Goal: Task Accomplishment & Management: Manage account settings

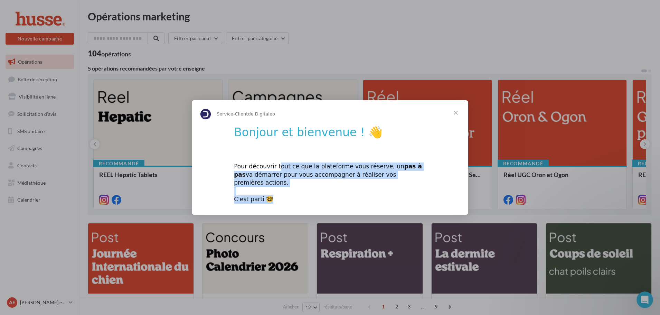
drag, startPoint x: 275, startPoint y: 170, endPoint x: 416, endPoint y: 193, distance: 143.2
click at [416, 193] on div "Pour découvrir tout ce que la plateforme vous réserve, un pas à pas va démarrer…" at bounding box center [330, 178] width 192 height 49
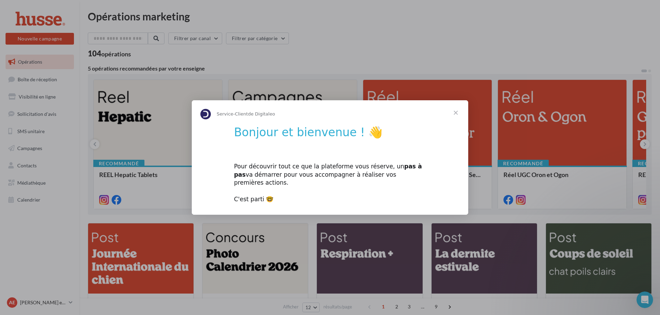
click at [454, 115] on span "Fermer" at bounding box center [455, 112] width 25 height 25
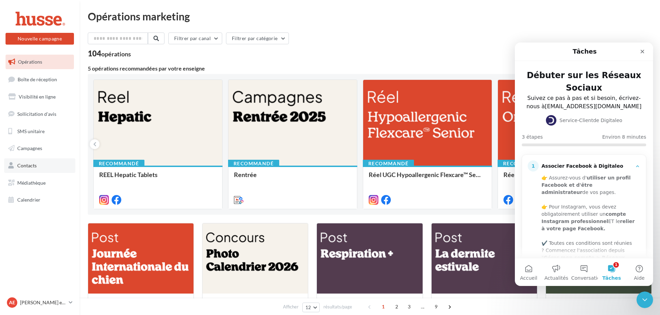
click at [30, 167] on span "Contacts" at bounding box center [26, 165] width 19 height 6
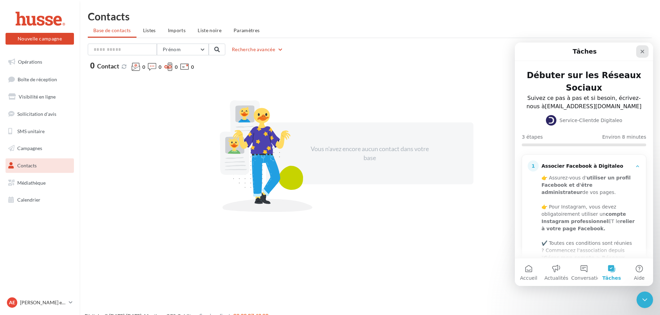
click at [640, 53] on icon "Fermer" at bounding box center [643, 52] width 6 height 6
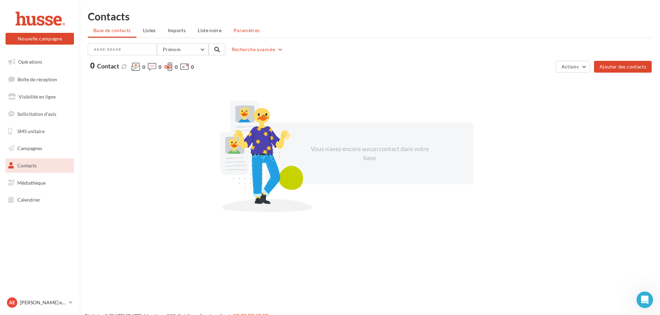
click at [256, 30] on span "Paramètres" at bounding box center [247, 30] width 26 height 6
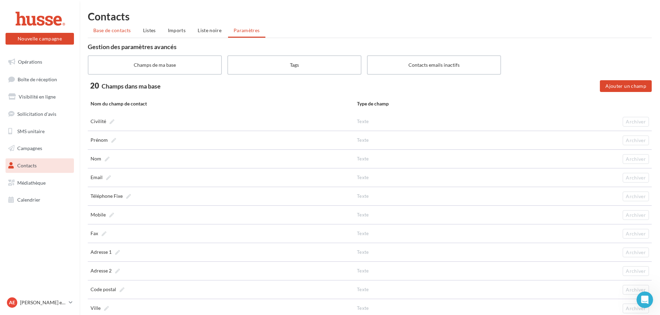
click at [100, 34] on li "Base de contacts" at bounding box center [112, 30] width 49 height 12
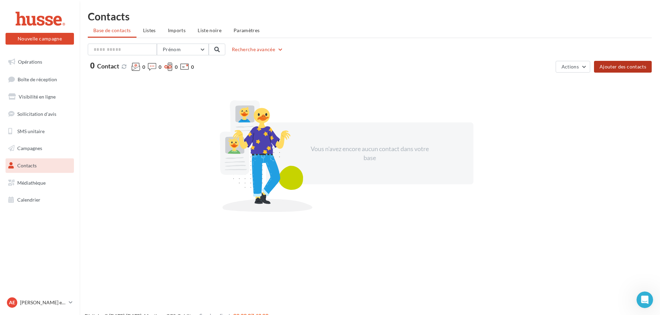
click at [604, 69] on button "Ajouter des contacts" at bounding box center [623, 67] width 58 height 12
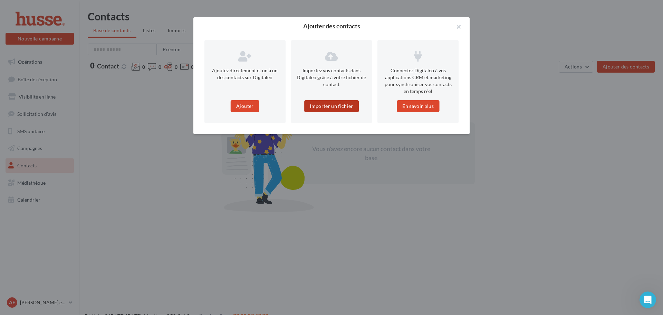
click at [341, 105] on button "Importer un fichier" at bounding box center [331, 106] width 55 height 12
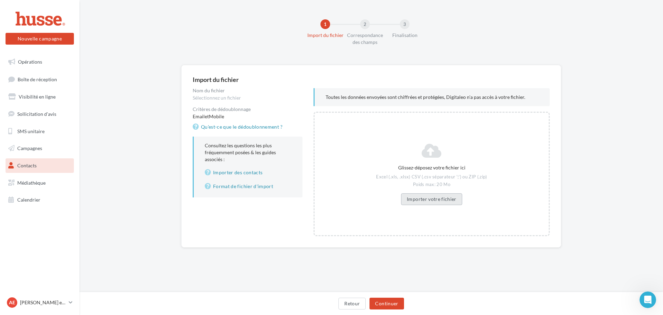
click at [414, 199] on button "Importer votre fichier" at bounding box center [432, 199] width 62 height 12
click at [395, 300] on button "Continuer" at bounding box center [387, 304] width 34 height 12
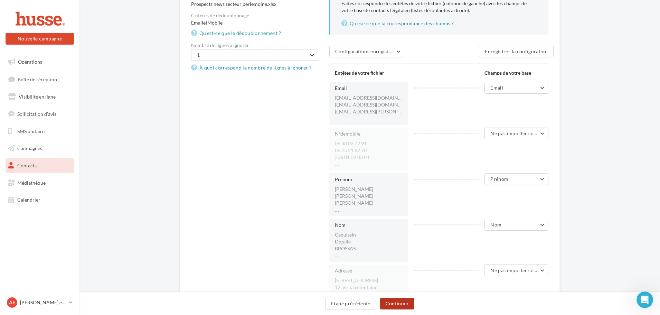
scroll to position [104, 0]
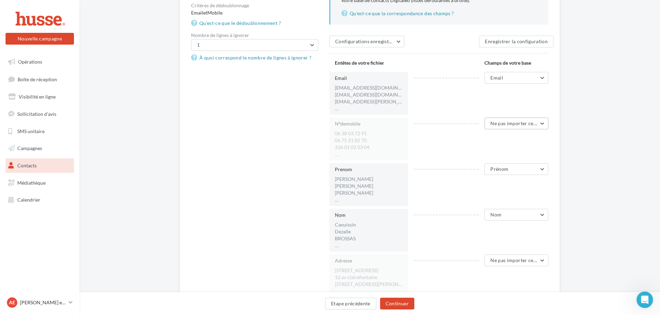
click at [499, 120] on button "Ne pas importer cette colonne" at bounding box center [516, 123] width 64 height 12
click at [477, 174] on button "Mobile" at bounding box center [497, 180] width 104 height 18
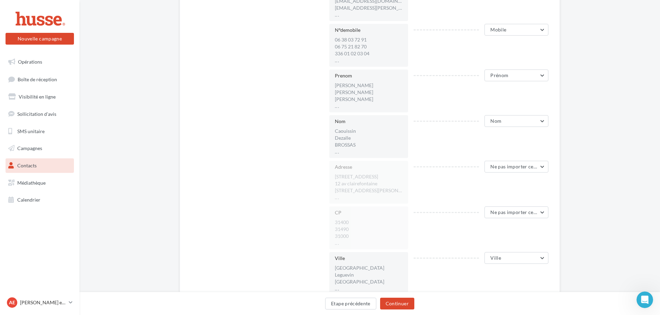
scroll to position [207, 0]
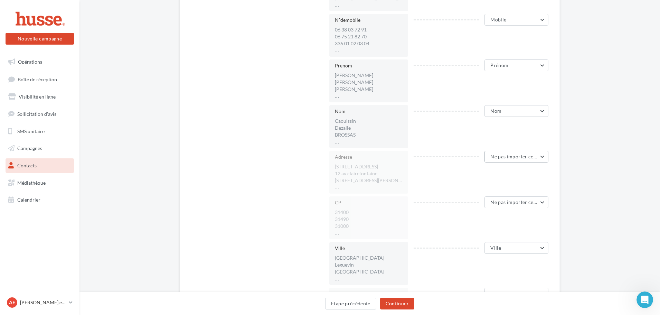
click at [495, 158] on span "Ne pas importer cette colonne" at bounding box center [524, 156] width 68 height 6
click at [474, 215] on span "Adresse 1" at bounding box center [466, 214] width 21 height 6
click at [499, 203] on span "Ne pas importer cette colonne" at bounding box center [524, 202] width 68 height 6
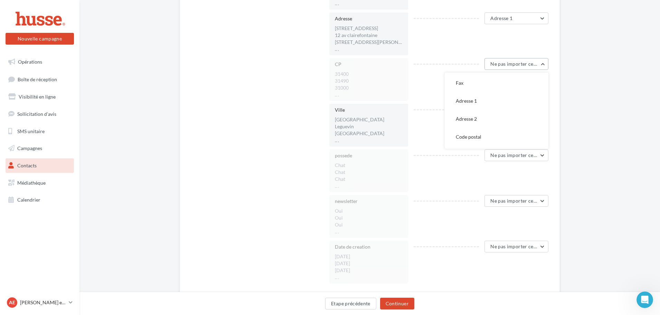
scroll to position [138, 0]
click at [478, 130] on button "Code postal" at bounding box center [497, 123] width 104 height 18
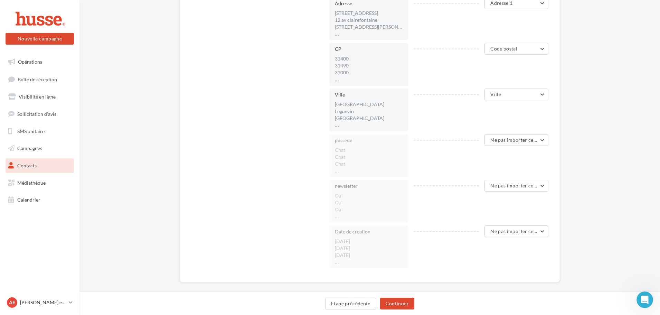
scroll to position [369, 0]
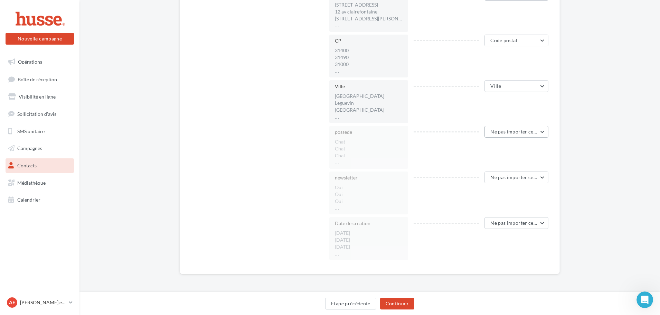
click at [503, 131] on span "Ne pas importer cette colonne" at bounding box center [524, 132] width 68 height 6
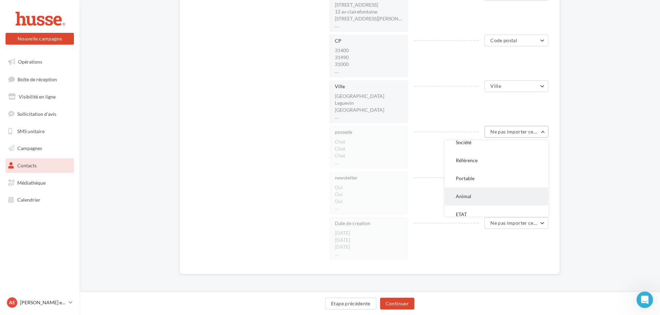
scroll to position [301, 0]
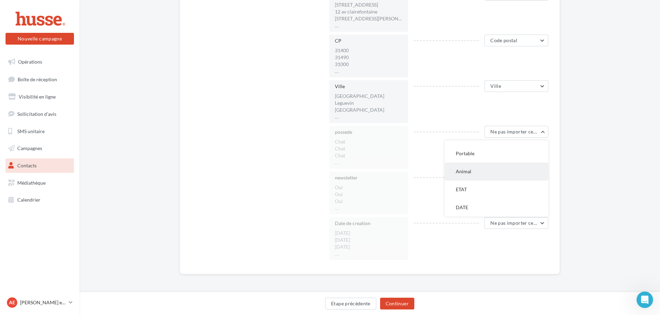
click at [473, 175] on button "Animal" at bounding box center [497, 171] width 104 height 18
click at [499, 182] on button "Ne pas importer cette colonne" at bounding box center [516, 177] width 64 height 12
click at [411, 226] on div "Date de creation [DATE] [DATE] [DATE] ..." at bounding box center [371, 238] width 84 height 43
click at [506, 221] on span "Ne pas importer cette colonne" at bounding box center [524, 223] width 68 height 6
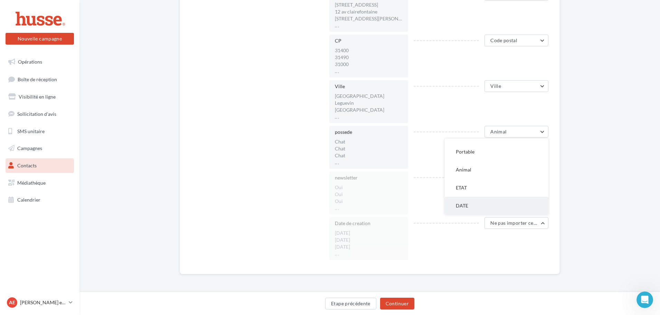
click at [470, 213] on button "DATE" at bounding box center [497, 206] width 104 height 18
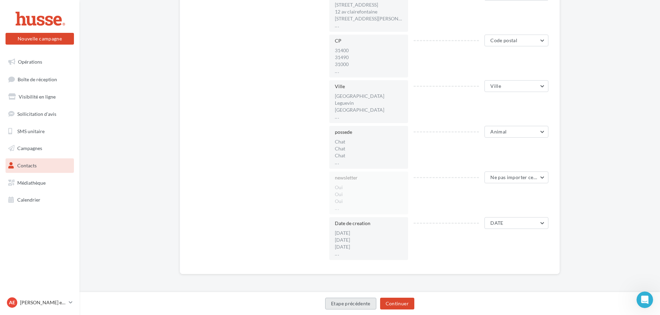
click at [338, 305] on button "Etape précédente" at bounding box center [350, 304] width 51 height 12
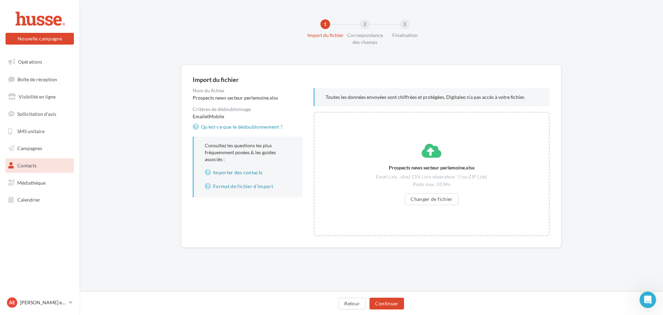
click at [436, 191] on div "Prospects news secteur perlemoine.xlsx Excel (.xls, .xlsx) CSV (.csv séparateur…" at bounding box center [432, 174] width 117 height 62
click at [436, 198] on button "Changer de fichier" at bounding box center [432, 199] width 54 height 12
click at [393, 303] on button "Continuer" at bounding box center [387, 304] width 34 height 12
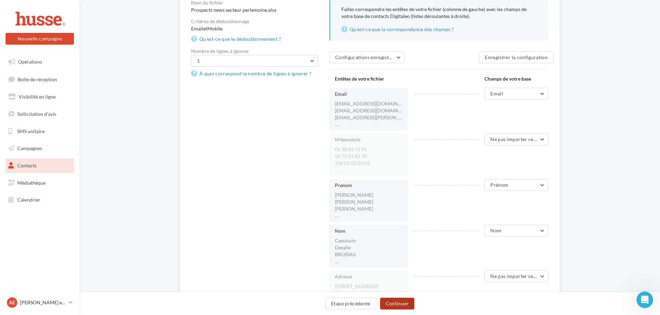
scroll to position [104, 0]
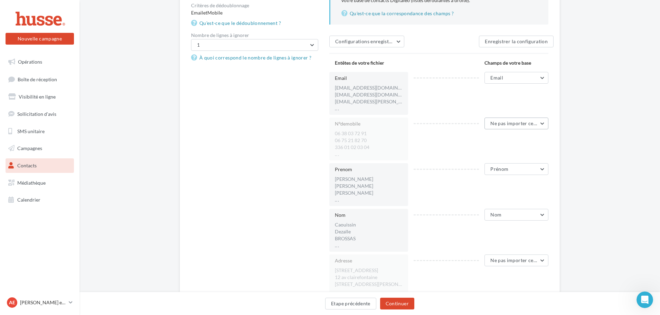
click at [497, 126] on button "Ne pas importer cette colonne" at bounding box center [516, 123] width 64 height 12
click at [483, 147] on button "Mobile" at bounding box center [497, 145] width 104 height 18
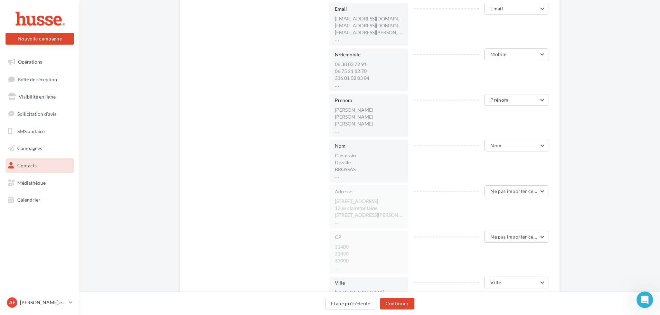
scroll to position [207, 0]
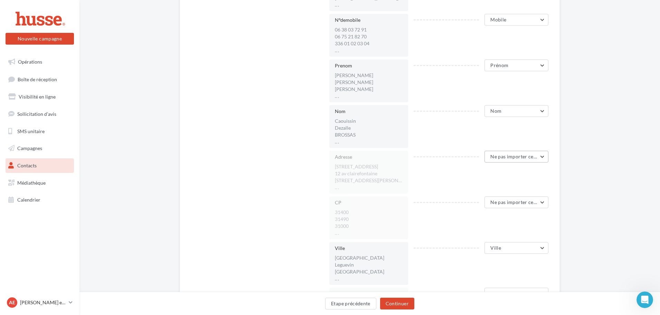
click at [500, 158] on span "Ne pas importer cette colonne" at bounding box center [524, 156] width 68 height 6
click at [488, 180] on button "Adresse 1" at bounding box center [497, 180] width 104 height 18
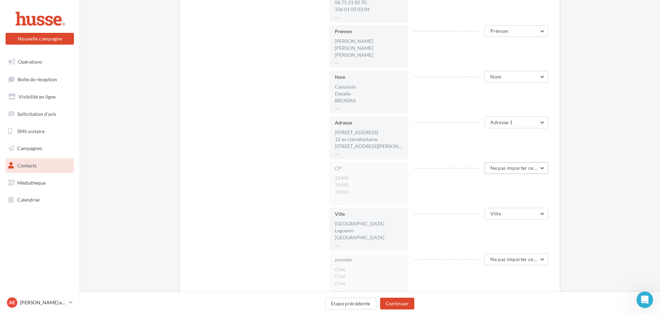
scroll to position [242, 0]
click at [499, 161] on div "Email [EMAIL_ADDRESS][DOMAIN_NAME] [EMAIL_ADDRESS][DOMAIN_NAME] [DOMAIN_NAME][E…" at bounding box center [438, 183] width 219 height 499
click at [503, 167] on span "Ne pas importer cette colonne" at bounding box center [524, 167] width 68 height 6
click at [468, 199] on button "Code postal" at bounding box center [497, 192] width 104 height 18
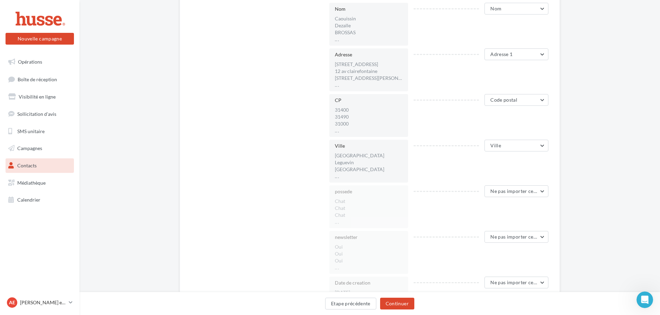
scroll to position [346, 0]
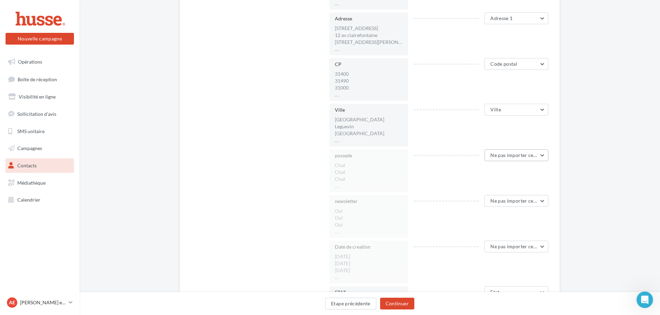
click at [502, 155] on span "Ne pas importer cette colonne" at bounding box center [524, 155] width 68 height 6
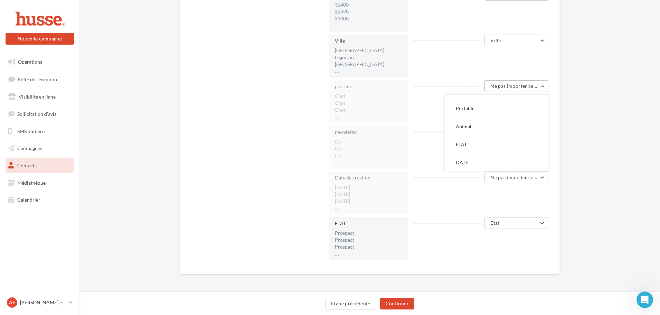
scroll to position [301, 0]
click at [474, 128] on button "Animal" at bounding box center [497, 126] width 104 height 18
click at [491, 135] on button "Ne pas importer cette colonne" at bounding box center [516, 132] width 64 height 12
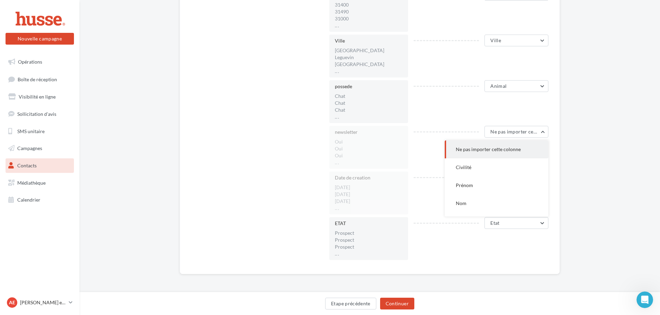
click at [389, 196] on li "[DATE]" at bounding box center [369, 194] width 68 height 7
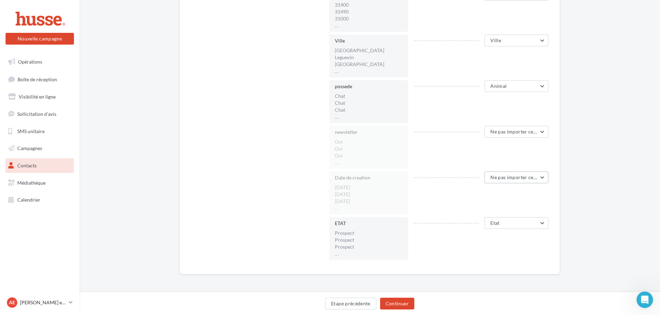
click at [493, 178] on span "Ne pas importer cette colonne" at bounding box center [524, 177] width 68 height 6
click at [484, 248] on button "DATE" at bounding box center [497, 253] width 104 height 18
click at [510, 219] on button "Etat" at bounding box center [516, 223] width 64 height 12
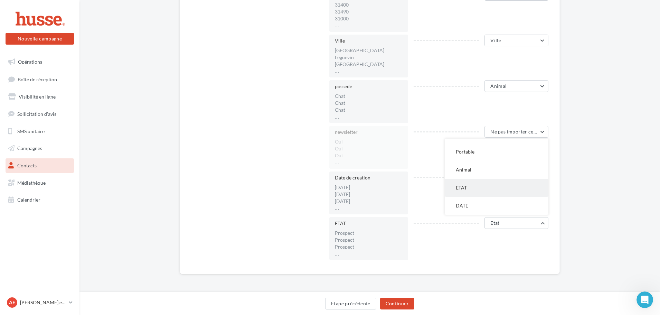
click at [489, 185] on button "ETAT" at bounding box center [497, 188] width 104 height 18
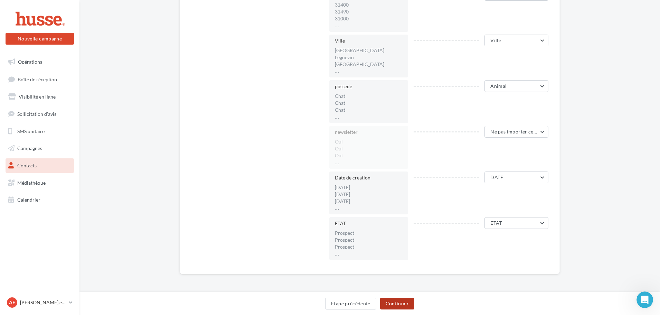
click at [395, 303] on button "Continuer" at bounding box center [397, 304] width 34 height 12
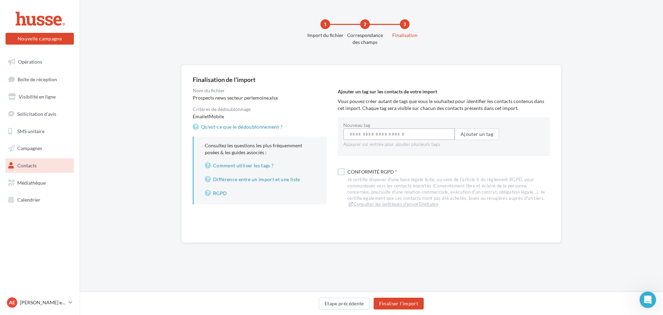
click at [420, 134] on input "Nouveau tag" at bounding box center [399, 134] width 112 height 12
type input "*********"
click at [471, 133] on button "Ajouter un tag" at bounding box center [477, 134] width 44 height 12
click at [344, 174] on label at bounding box center [341, 173] width 7 height 7
click at [412, 304] on button "Finaliser l'import" at bounding box center [399, 304] width 50 height 12
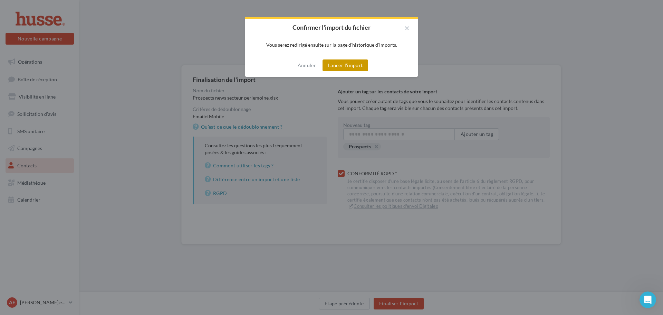
click at [341, 66] on button "Lancer l'import" at bounding box center [346, 65] width 46 height 12
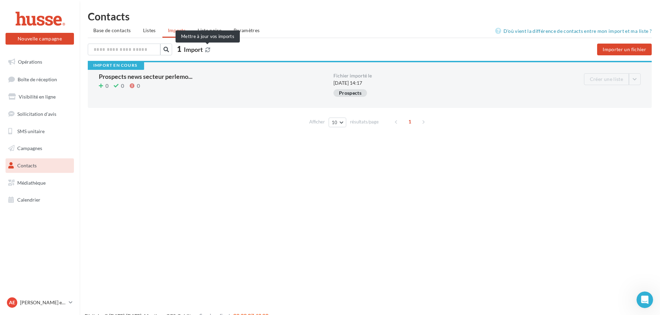
click at [207, 48] on icon at bounding box center [207, 49] width 5 height 5
click at [209, 50] on icon at bounding box center [207, 49] width 5 height 5
click at [207, 49] on icon at bounding box center [207, 49] width 5 height 5
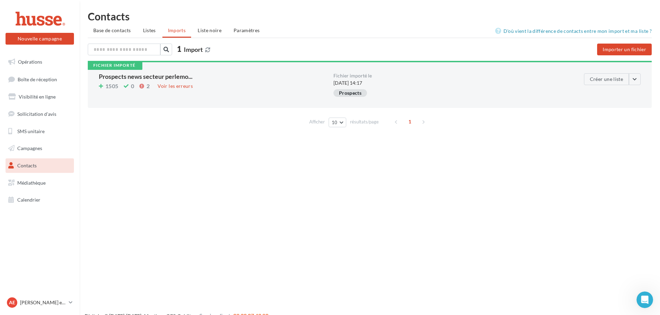
click at [207, 49] on icon at bounding box center [207, 49] width 5 height 5
click at [164, 87] on div "Voir les erreurs" at bounding box center [175, 86] width 41 height 8
click at [208, 51] on icon at bounding box center [207, 49] width 5 height 5
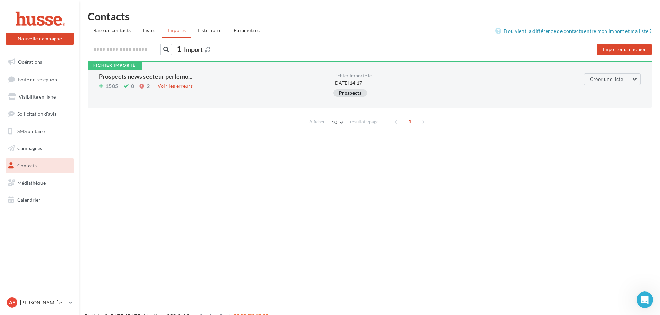
click at [208, 51] on icon at bounding box center [207, 49] width 5 height 5
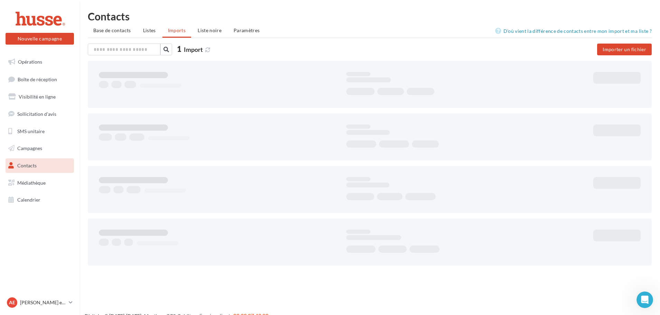
click at [208, 51] on span at bounding box center [207, 50] width 5 height 8
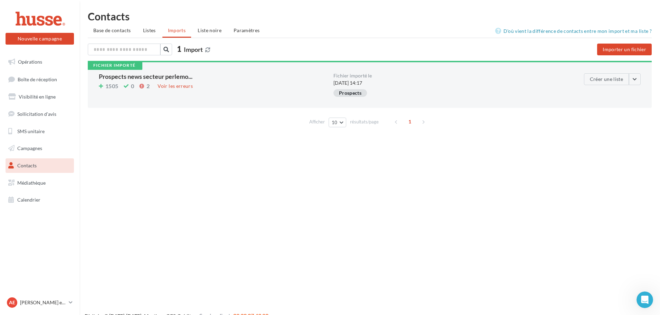
click at [208, 51] on icon at bounding box center [207, 49] width 5 height 5
click at [208, 52] on span at bounding box center [207, 50] width 5 height 8
click at [588, 115] on div "Afficher 10 10 25 50 100 résultats/page 1" at bounding box center [370, 121] width 564 height 17
click at [634, 78] on button "button" at bounding box center [635, 79] width 12 height 12
click at [105, 32] on span "Base de contacts" at bounding box center [112, 30] width 38 height 6
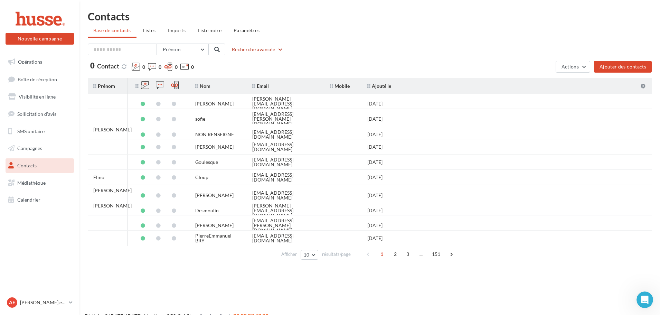
click at [249, 50] on button "Recherche avancée" at bounding box center [257, 49] width 57 height 8
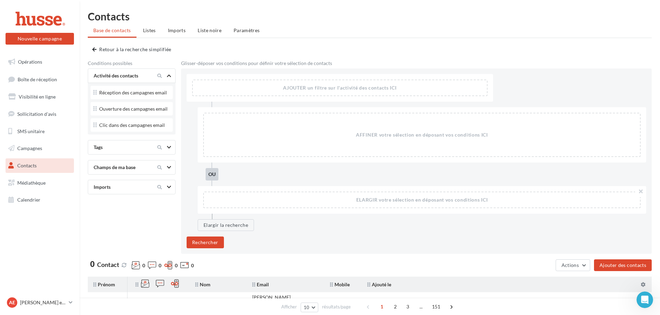
click at [127, 148] on div "Tags" at bounding box center [120, 147] width 58 height 7
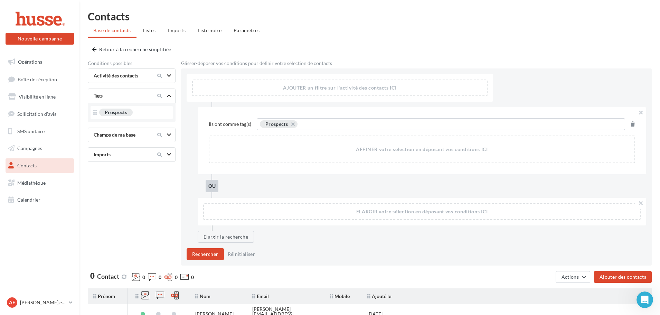
click at [207, 260] on div "AJOUTER un filtre sur l'activité des contacts ICI Ils ont comme tag(s) Prospect…" at bounding box center [416, 166] width 471 height 197
click at [206, 257] on button "Rechercher" at bounding box center [205, 254] width 37 height 12
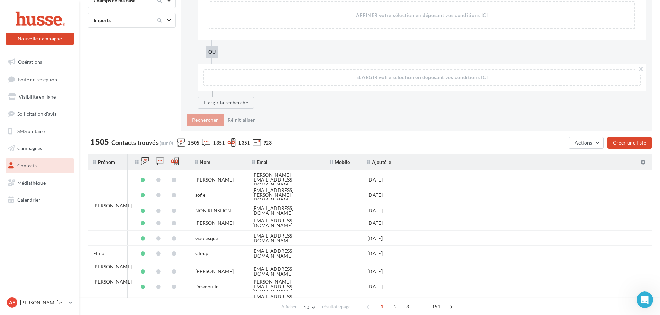
scroll to position [138, 0]
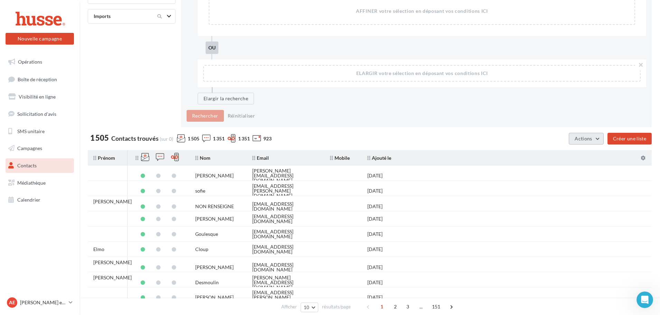
click at [592, 136] on span "Actions" at bounding box center [583, 138] width 17 height 6
click at [560, 191] on button "Supprimer la sélection" at bounding box center [569, 191] width 70 height 18
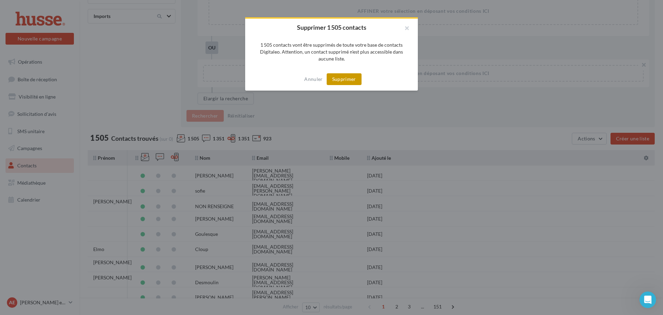
click at [340, 83] on button "Supprimer" at bounding box center [344, 79] width 35 height 12
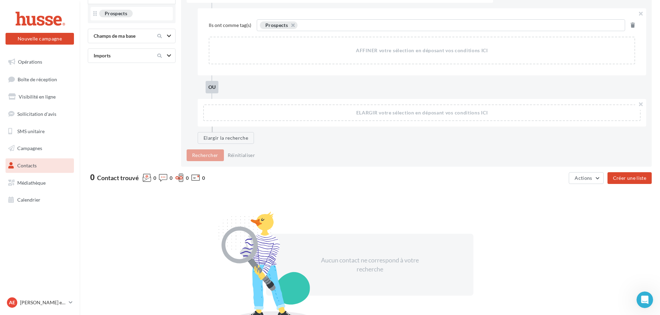
scroll to position [0, 0]
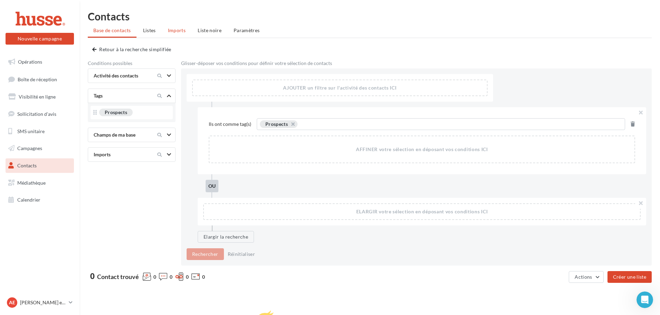
click at [171, 29] on span "Imports" at bounding box center [177, 30] width 18 height 6
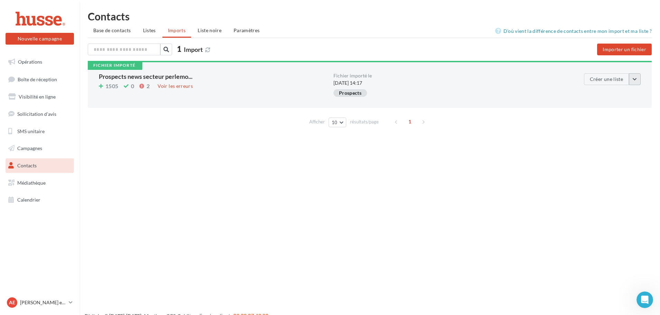
click at [636, 78] on button "button" at bounding box center [635, 79] width 12 height 12
click at [206, 48] on icon at bounding box center [207, 49] width 5 height 5
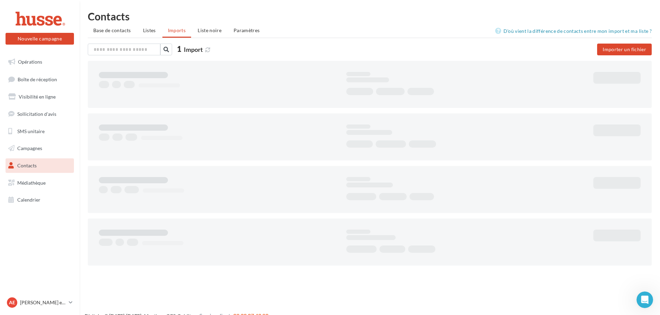
click at [206, 48] on span at bounding box center [207, 50] width 5 height 8
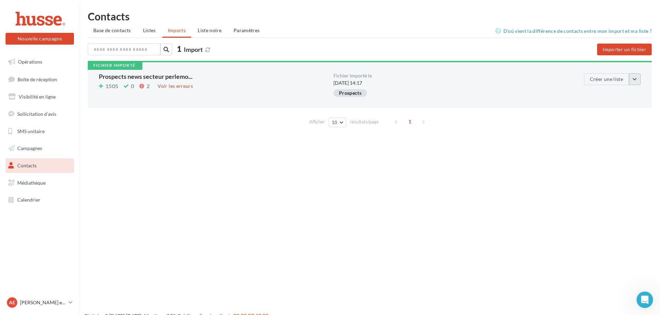
click at [636, 75] on button "button" at bounding box center [635, 79] width 12 height 12
click at [604, 130] on button "Supprimer de l'historique" at bounding box center [622, 131] width 77 height 18
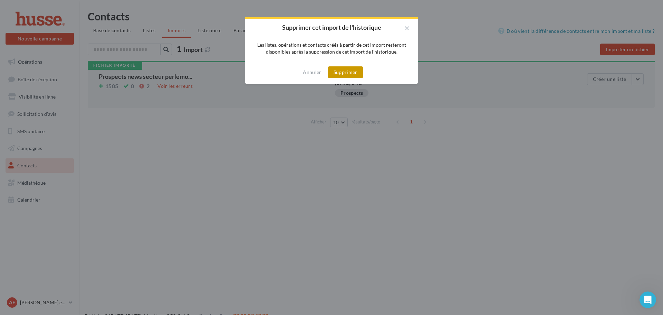
click at [330, 71] on button "Supprimer" at bounding box center [345, 72] width 35 height 12
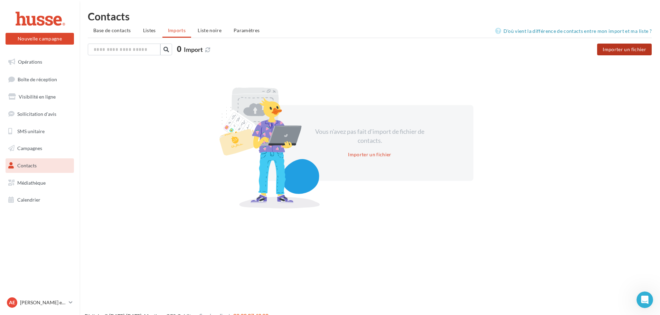
click at [621, 47] on button "Importer un fichier" at bounding box center [624, 50] width 55 height 12
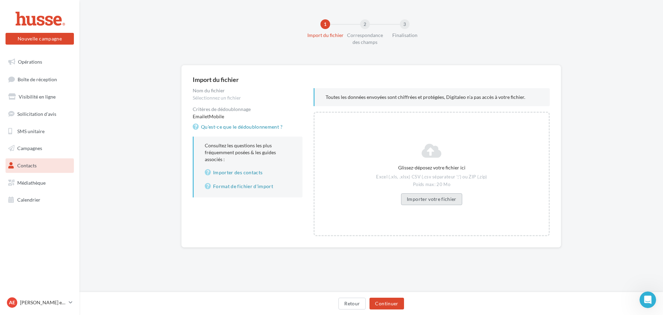
click at [446, 197] on button "Importer votre fichier" at bounding box center [432, 199] width 62 height 12
click at [393, 304] on button "Continuer" at bounding box center [387, 304] width 34 height 12
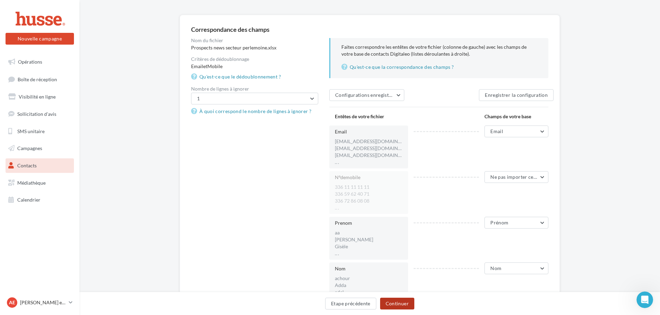
scroll to position [69, 0]
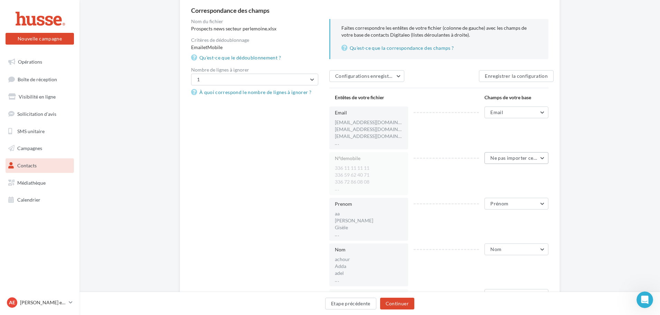
click at [518, 160] on span "Ne pas importer cette colonne" at bounding box center [524, 158] width 68 height 6
click at [470, 213] on span "Mobile" at bounding box center [463, 214] width 15 height 6
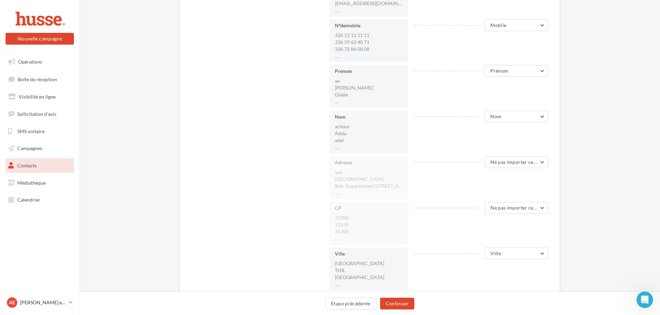
scroll to position [207, 0]
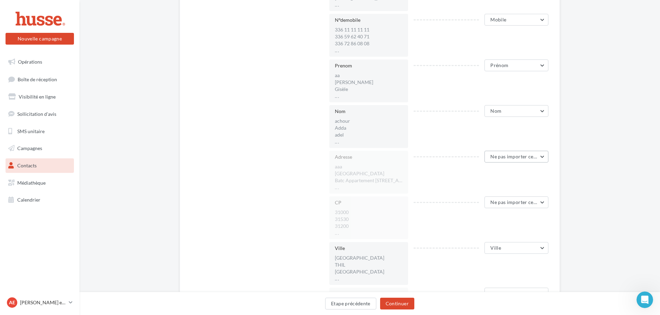
click at [509, 159] on span "Ne pas importer cette colonne" at bounding box center [524, 156] width 68 height 6
click at [461, 182] on span "Adresse 1" at bounding box center [466, 180] width 21 height 6
click at [497, 204] on span "Ne pas importer cette colonne" at bounding box center [524, 202] width 68 height 6
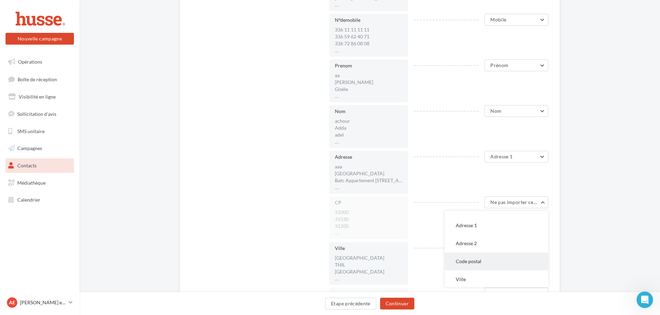
click at [487, 261] on button "Code postal" at bounding box center [497, 261] width 104 height 18
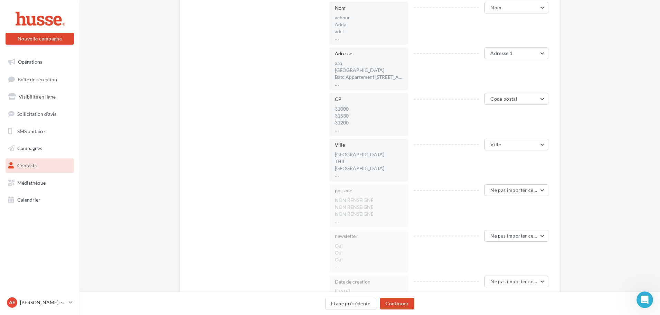
scroll to position [311, 0]
click at [512, 193] on button "Ne pas importer cette colonne" at bounding box center [516, 190] width 64 height 12
click at [480, 229] on button "Animal" at bounding box center [497, 229] width 104 height 18
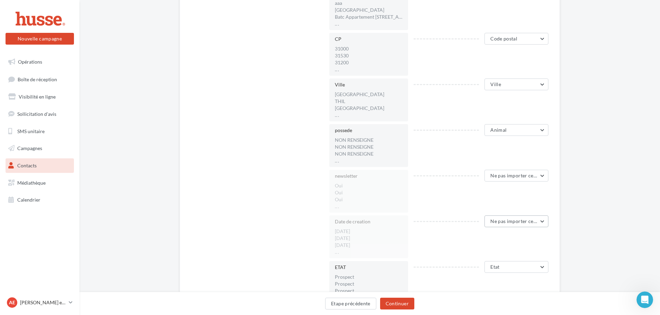
scroll to position [415, 0]
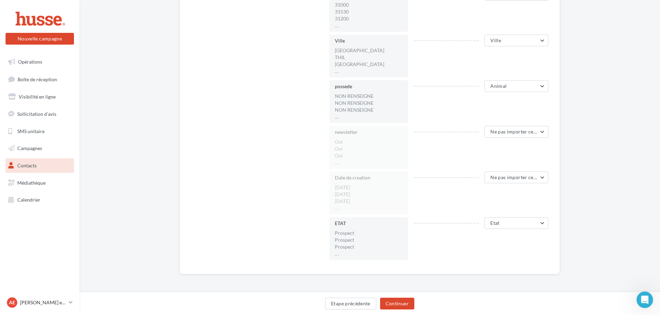
click at [509, 183] on div "Ne pas importer cette colonne Ne pas importer cette colonne Civilité Prénom Nom…" at bounding box center [513, 177] width 69 height 13
click at [509, 180] on span "Ne pas importer cette colonne" at bounding box center [524, 177] width 68 height 6
click at [474, 255] on button "DATE" at bounding box center [497, 253] width 104 height 18
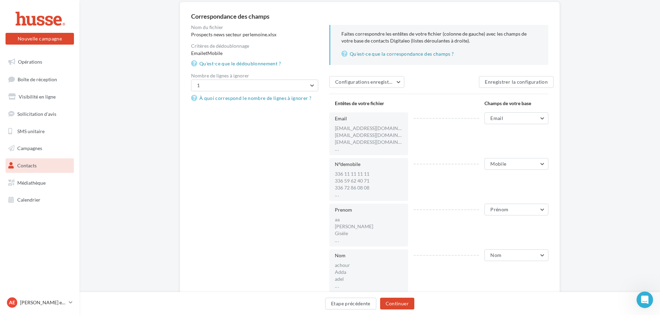
scroll to position [0, 0]
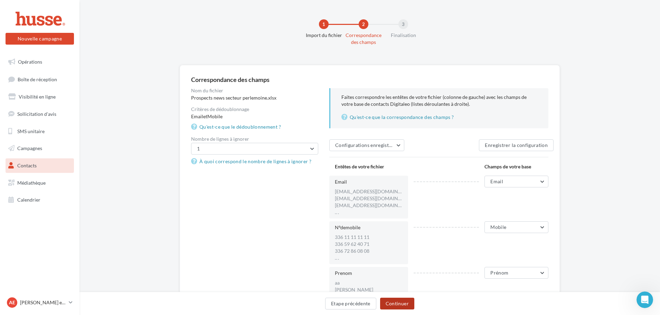
click at [406, 301] on button "Continuer" at bounding box center [397, 304] width 34 height 12
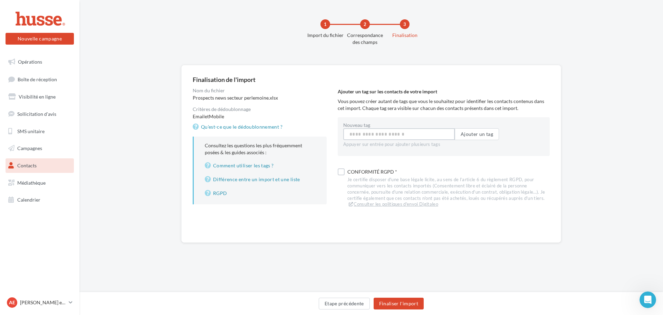
click at [356, 137] on input "Nouveau tag" at bounding box center [399, 134] width 112 height 12
click at [364, 151] on button "Prospects" at bounding box center [399, 152] width 112 height 18
click at [341, 171] on label at bounding box center [341, 173] width 7 height 7
click at [406, 306] on button "Finaliser l'import" at bounding box center [399, 304] width 50 height 12
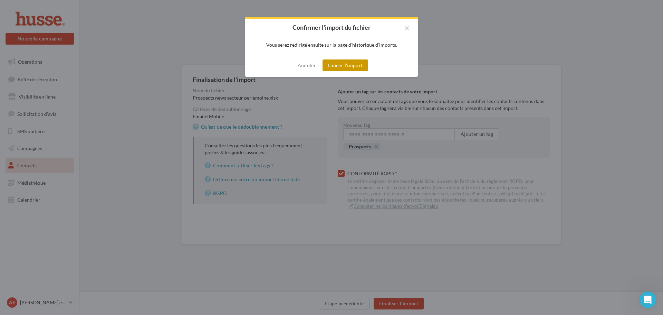
click at [360, 67] on button "Lancer l'import" at bounding box center [346, 65] width 46 height 12
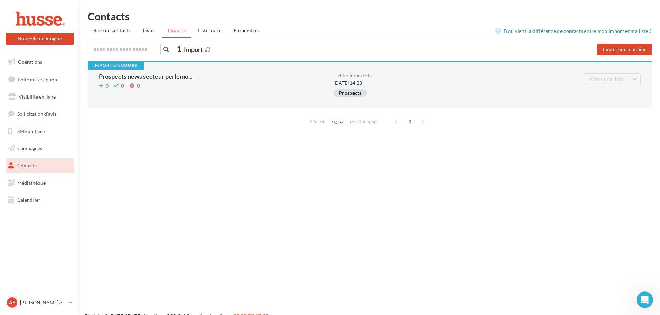
click at [206, 50] on icon at bounding box center [207, 49] width 5 height 5
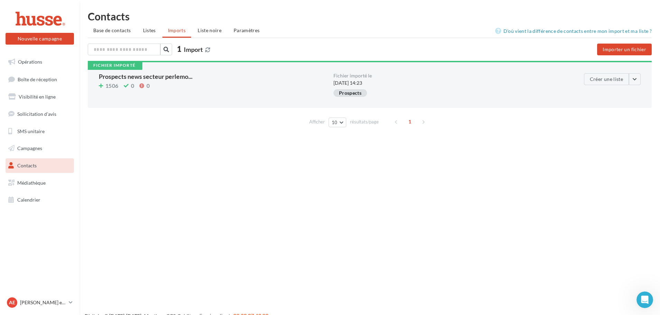
click at [206, 50] on icon at bounding box center [207, 49] width 5 height 5
click at [606, 50] on button "Importer un fichier" at bounding box center [624, 50] width 55 height 12
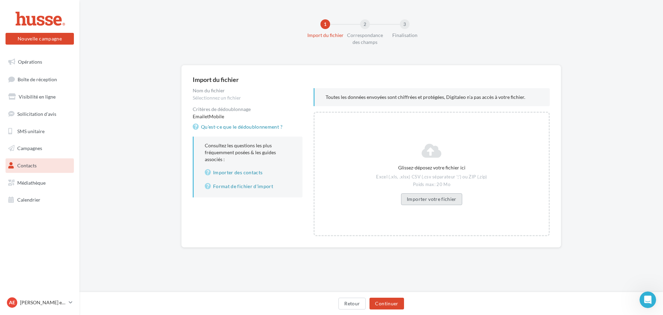
click at [431, 196] on button "Importer votre fichier" at bounding box center [432, 199] width 62 height 12
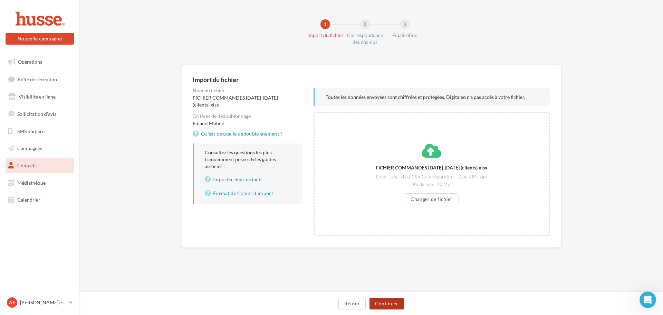
click at [391, 301] on button "Continuer" at bounding box center [387, 304] width 34 height 12
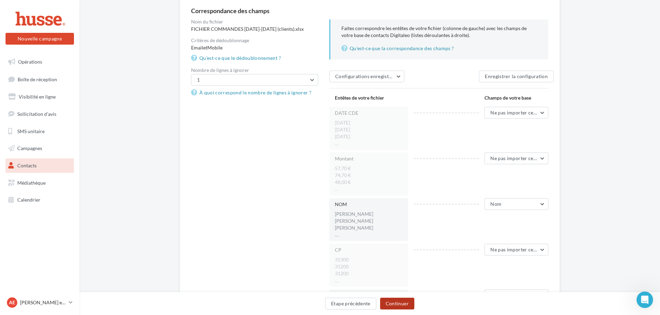
scroll to position [69, 0]
click at [505, 110] on span "Ne pas importer cette colonne" at bounding box center [524, 112] width 68 height 6
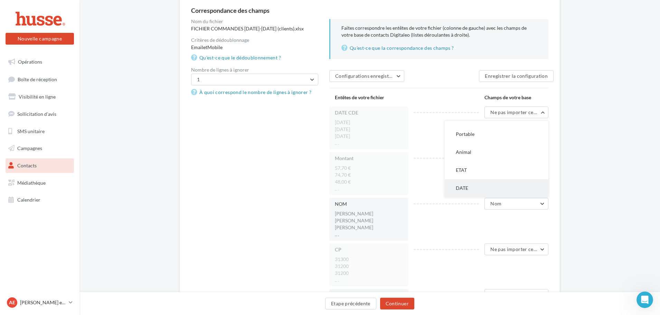
click at [474, 187] on button "DATE" at bounding box center [497, 188] width 104 height 18
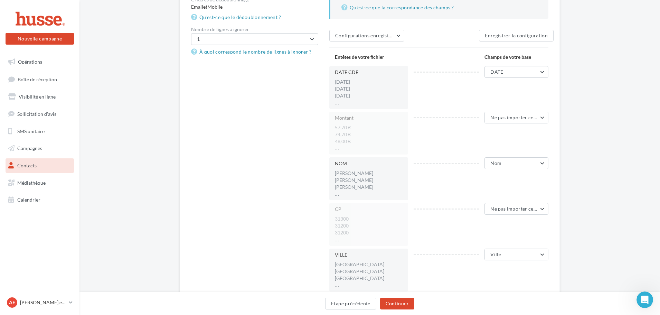
scroll to position [173, 0]
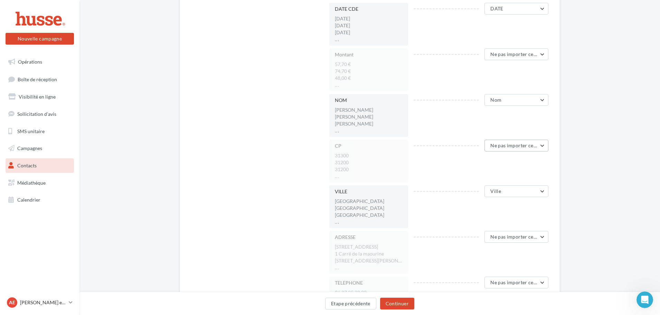
click at [511, 149] on button "Ne pas importer cette colonne" at bounding box center [516, 146] width 64 height 12
click at [475, 206] on span "Code postal" at bounding box center [469, 204] width 26 height 6
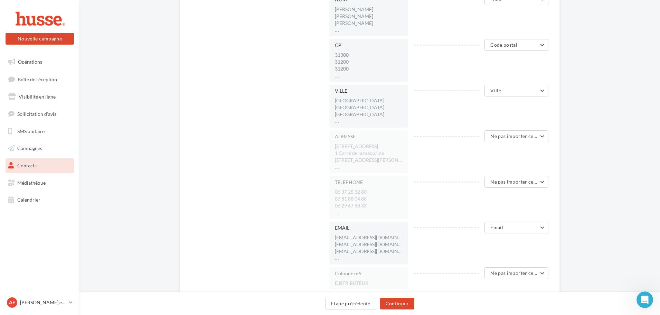
scroll to position [303, 0]
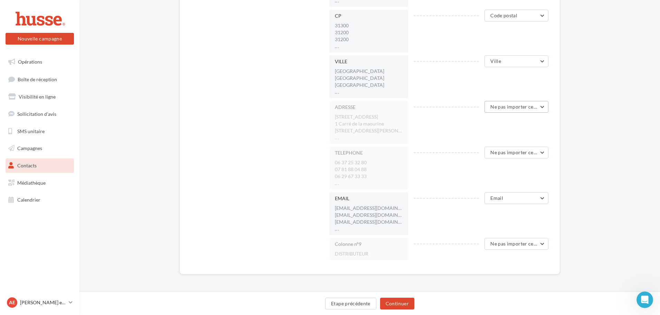
click at [512, 110] on button "Ne pas importer cette colonne" at bounding box center [516, 107] width 64 height 12
click at [473, 168] on button "Adresse 1" at bounding box center [497, 164] width 104 height 18
click at [503, 151] on span "Ne pas importer cette colonne" at bounding box center [524, 152] width 68 height 6
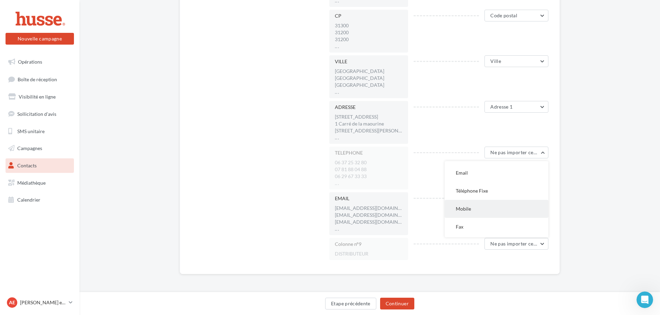
click at [474, 212] on button "Mobile" at bounding box center [497, 209] width 104 height 18
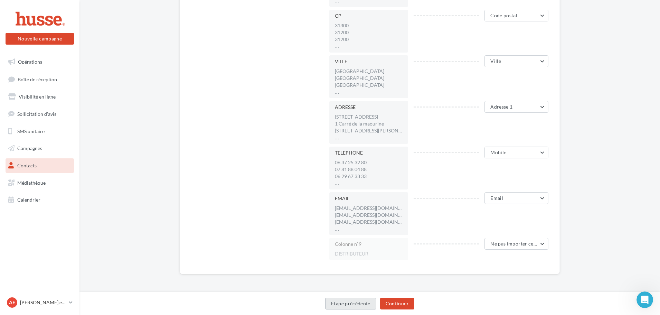
click at [349, 301] on button "Etape précédente" at bounding box center [350, 304] width 51 height 12
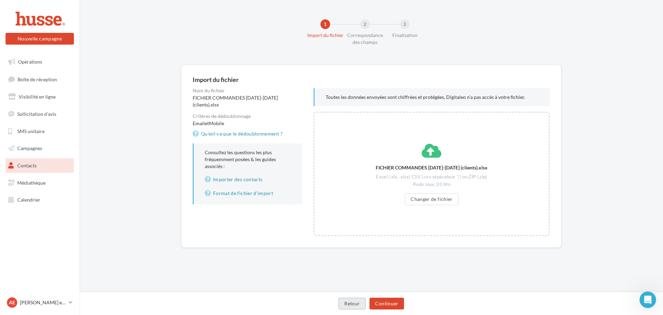
click at [353, 300] on button "Retour" at bounding box center [352, 304] width 27 height 12
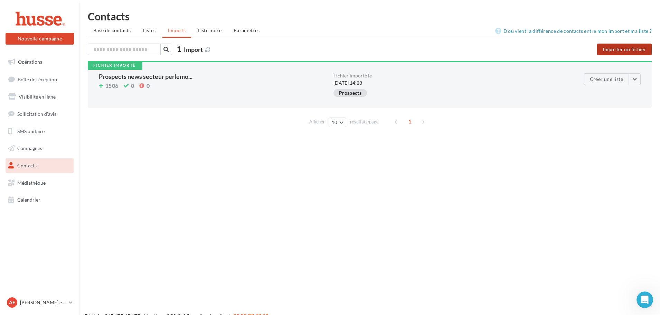
click at [629, 47] on button "Importer un fichier" at bounding box center [624, 50] width 55 height 12
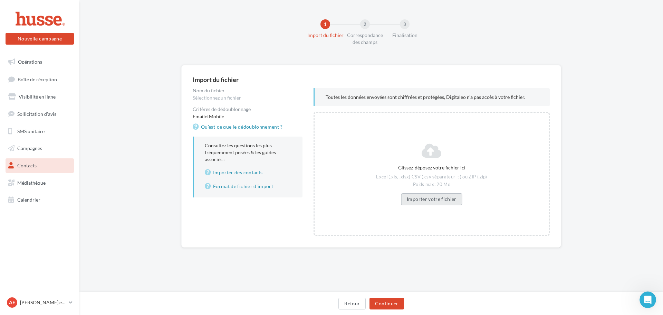
click at [442, 200] on button "Importer votre fichier" at bounding box center [432, 199] width 62 height 12
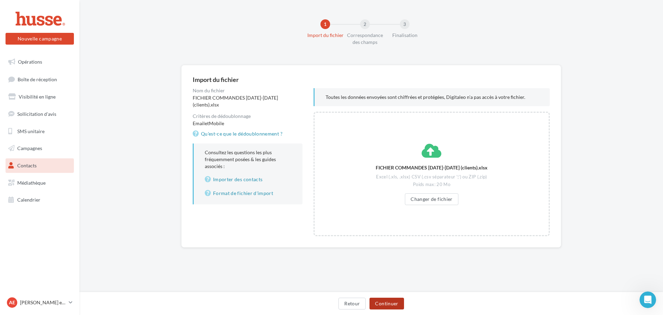
click at [392, 303] on button "Continuer" at bounding box center [387, 304] width 34 height 12
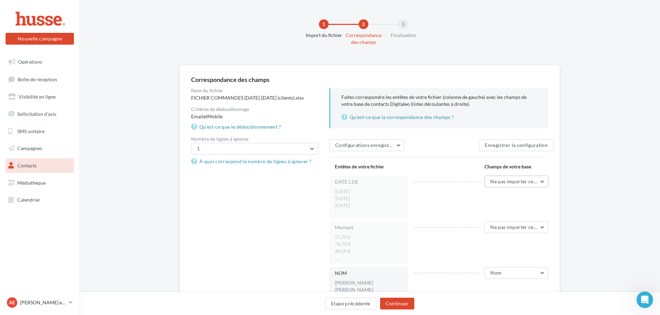
click at [510, 184] on button "Ne pas importer cette colonne" at bounding box center [516, 182] width 64 height 12
click at [479, 257] on button "DATE" at bounding box center [497, 257] width 104 height 18
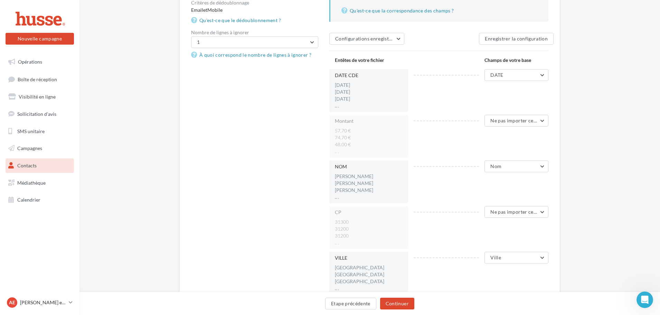
scroll to position [138, 0]
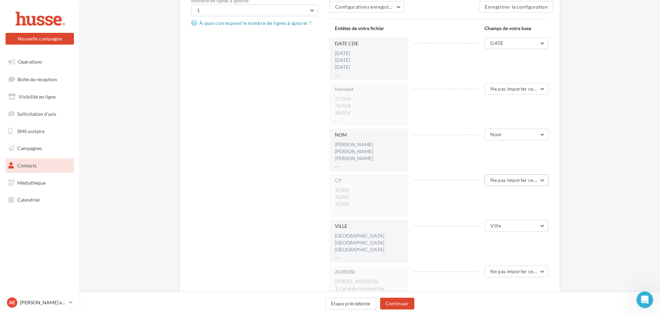
click at [489, 178] on button "Ne pas importer cette colonne" at bounding box center [516, 180] width 64 height 12
click at [473, 243] on button "Code postal" at bounding box center [497, 239] width 104 height 18
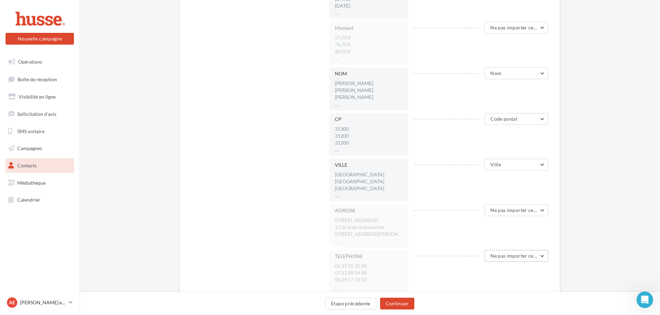
scroll to position [242, 0]
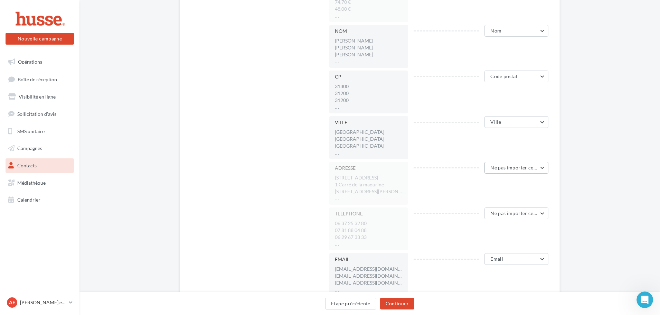
click at [509, 168] on span "Ne pas importer cette colonne" at bounding box center [524, 167] width 68 height 6
click at [471, 188] on span "Adresse 1" at bounding box center [466, 191] width 21 height 6
click at [492, 215] on span "Ne pas importer cette colonne" at bounding box center [524, 213] width 68 height 6
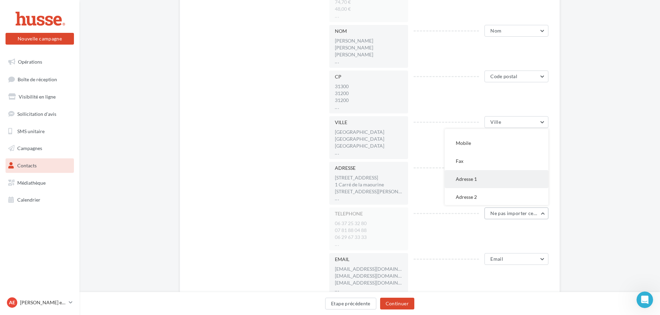
scroll to position [104, 0]
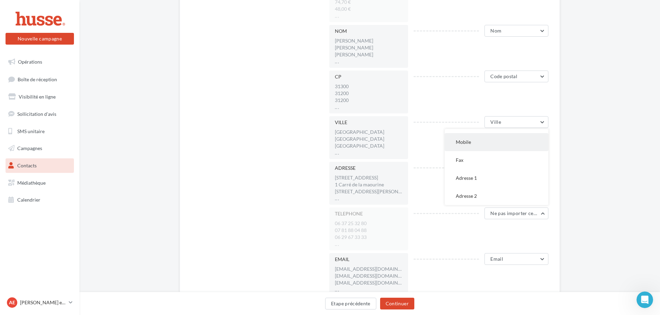
click at [457, 133] on button "Mobile" at bounding box center [497, 142] width 104 height 18
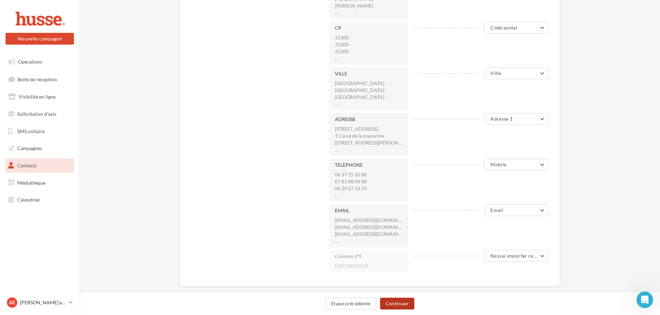
scroll to position [303, 0]
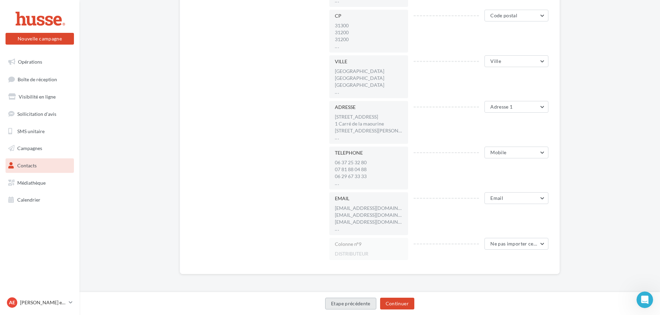
click at [363, 301] on button "Etape précédente" at bounding box center [350, 304] width 51 height 12
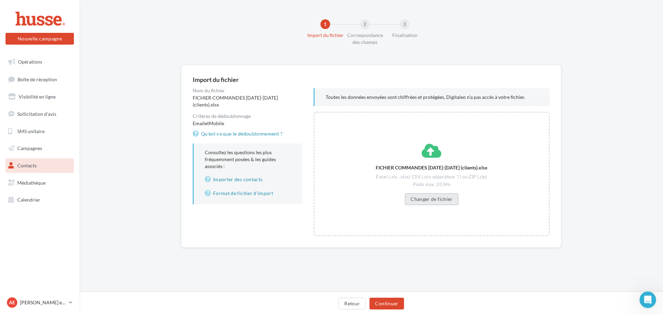
click at [444, 195] on button "Changer de fichier" at bounding box center [432, 199] width 54 height 12
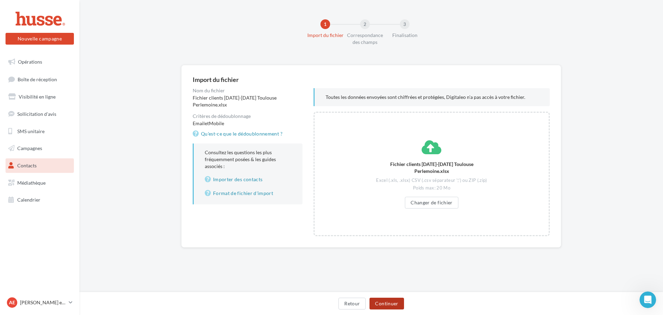
click at [381, 306] on button "Continuer" at bounding box center [387, 304] width 34 height 12
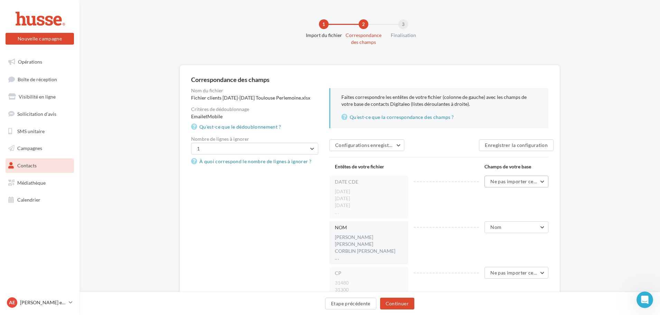
click at [522, 177] on button "Ne pas importer cette colonne" at bounding box center [516, 182] width 64 height 12
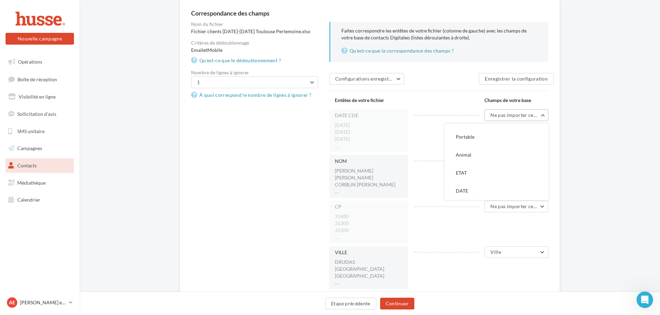
scroll to position [138, 0]
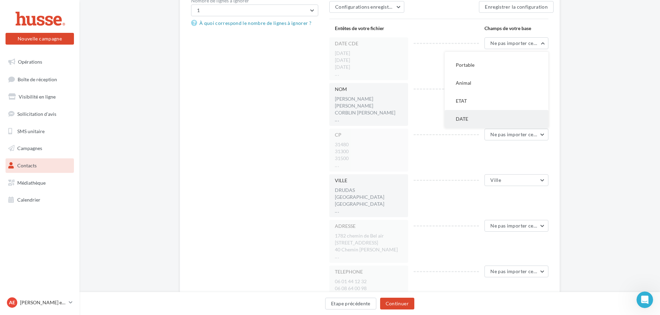
click at [465, 120] on span "DATE" at bounding box center [462, 119] width 12 height 6
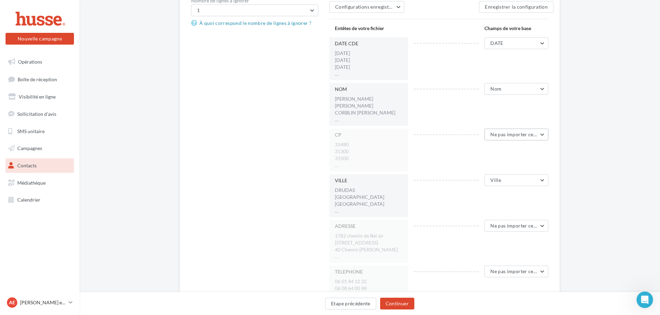
click at [501, 136] on span "Ne pas importer cette colonne" at bounding box center [524, 134] width 68 height 6
click at [468, 157] on span "Code postal" at bounding box center [469, 159] width 26 height 6
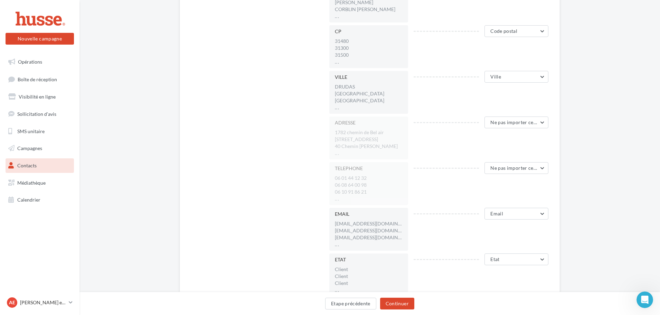
scroll to position [242, 0]
click at [500, 125] on button "Ne pas importer cette colonne" at bounding box center [516, 122] width 64 height 12
click at [475, 140] on button "Adresse 1" at bounding box center [497, 145] width 104 height 18
click at [499, 171] on button "Ne pas importer cette colonne" at bounding box center [516, 168] width 64 height 12
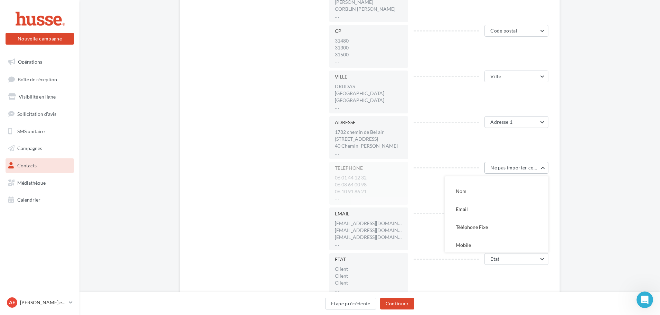
scroll to position [69, 0]
click at [476, 223] on button "Mobile" at bounding box center [497, 224] width 104 height 18
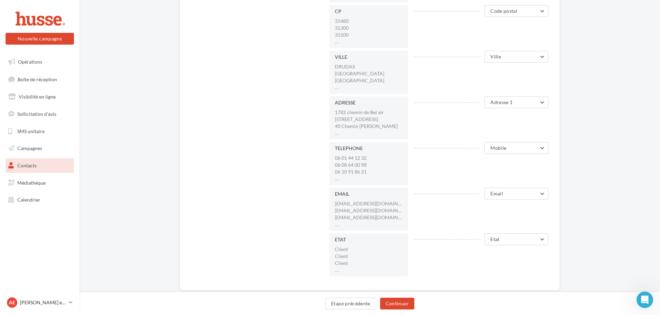
scroll to position [278, 0]
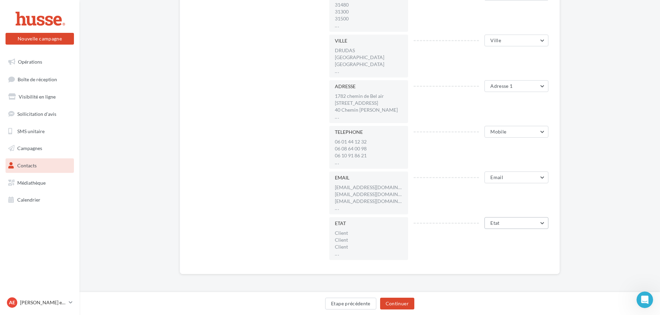
click at [507, 224] on button "Etat" at bounding box center [516, 223] width 64 height 12
click at [468, 195] on button "ETAT" at bounding box center [497, 188] width 104 height 18
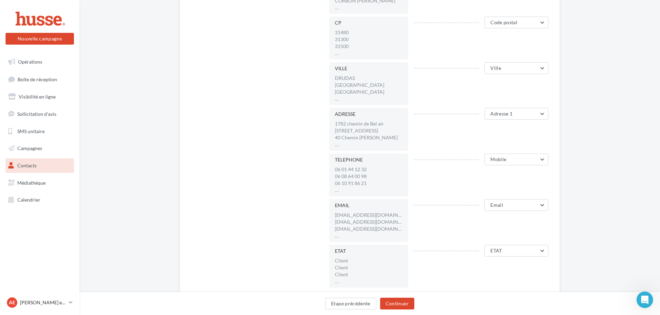
scroll to position [278, 0]
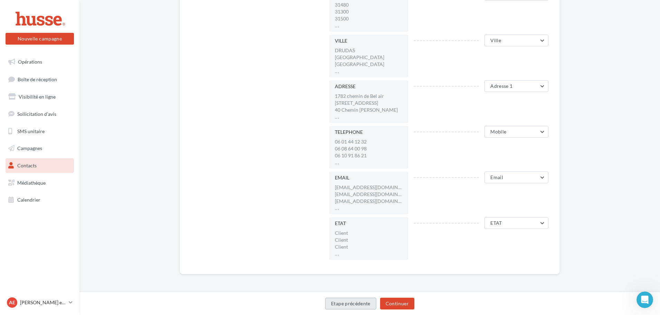
click at [349, 302] on button "Etape précédente" at bounding box center [350, 304] width 51 height 12
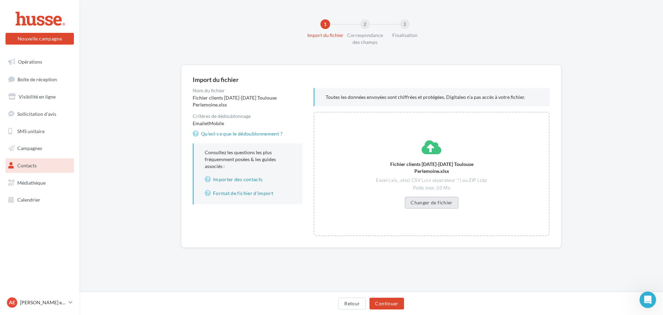
click at [433, 197] on button "Changer de fichier" at bounding box center [432, 203] width 54 height 12
click at [392, 306] on button "Continuer" at bounding box center [387, 304] width 34 height 12
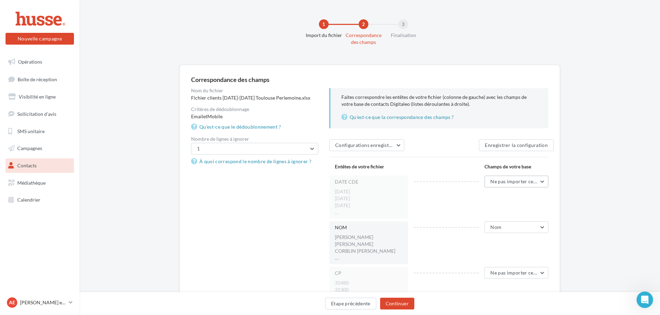
click at [505, 185] on button "Ne pas importer cette colonne" at bounding box center [516, 182] width 64 height 12
click at [480, 255] on button "DATE" at bounding box center [497, 257] width 104 height 18
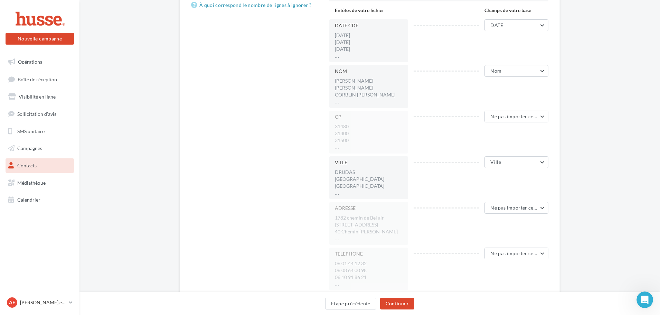
scroll to position [173, 0]
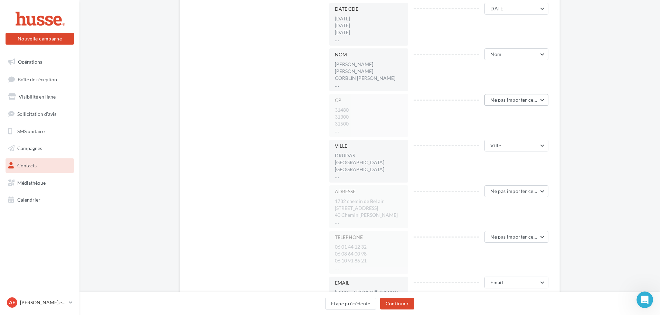
click at [515, 95] on button "Ne pas importer cette colonne" at bounding box center [516, 100] width 64 height 12
click at [492, 155] on button "Code postal" at bounding box center [497, 159] width 104 height 18
click at [501, 191] on span "Ne pas importer cette colonne" at bounding box center [524, 191] width 68 height 6
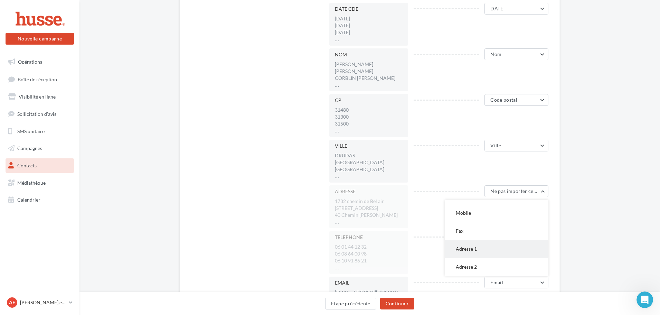
click at [488, 247] on button "Adresse 1" at bounding box center [497, 249] width 104 height 18
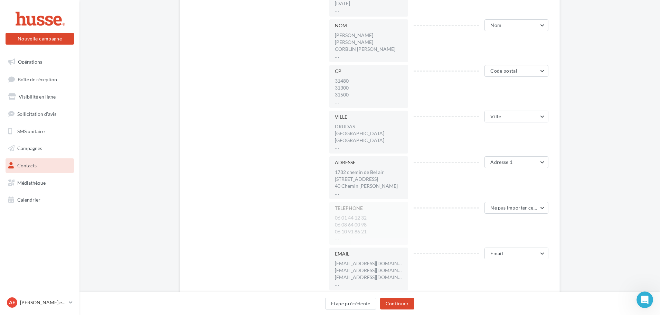
scroll to position [242, 0]
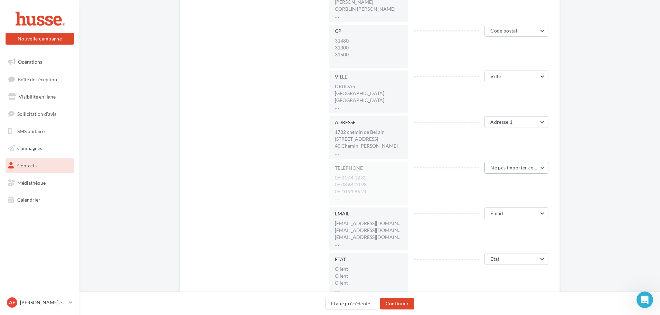
click at [509, 169] on span "Ne pas importer cette colonne" at bounding box center [524, 167] width 68 height 6
click at [493, 225] on button "Mobile" at bounding box center [497, 224] width 104 height 18
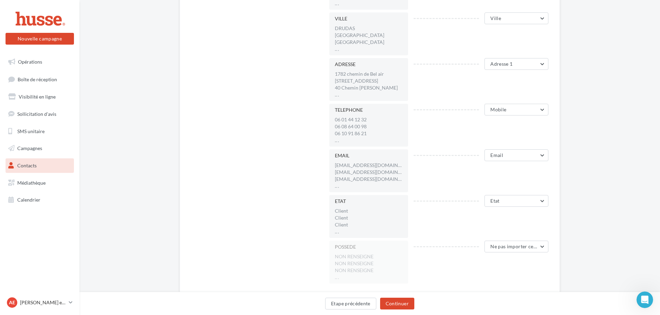
scroll to position [323, 0]
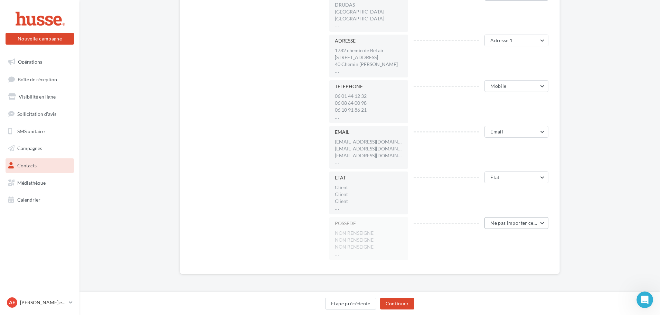
click at [505, 222] on span "Ne pas importer cette colonne" at bounding box center [524, 223] width 68 height 6
click at [476, 170] on button "Animal" at bounding box center [497, 170] width 104 height 18
click at [399, 301] on button "Continuer" at bounding box center [397, 304] width 34 height 12
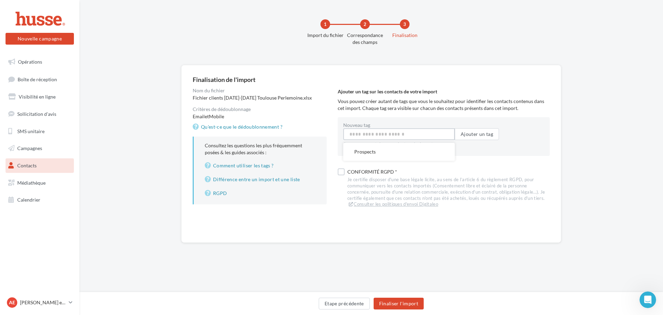
click at [389, 136] on input "Nouveau tag" at bounding box center [399, 134] width 112 height 12
type input "*******"
click at [362, 163] on div "Ajouter un tag sur les contacts de votre import Vous pouvez créer autant de tag…" at bounding box center [447, 149] width 218 height 123
click at [361, 169] on div "Conformité RGPD *" at bounding box center [449, 174] width 202 height 10
click at [395, 302] on button "Finaliser l'import" at bounding box center [399, 304] width 50 height 12
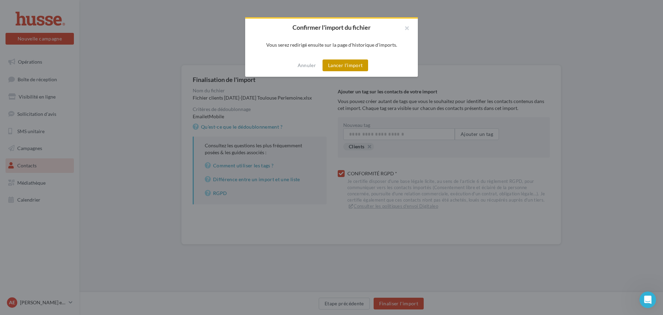
click at [348, 66] on button "Lancer l'import" at bounding box center [346, 65] width 46 height 12
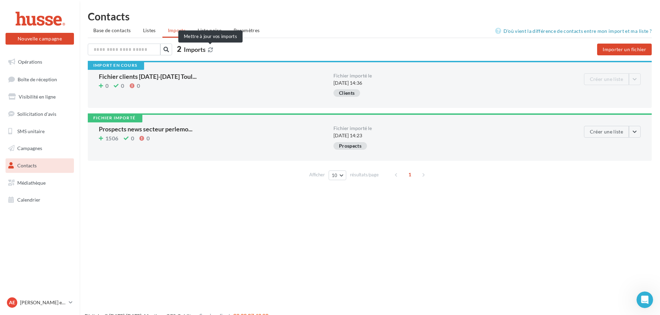
click at [208, 51] on icon at bounding box center [210, 49] width 5 height 5
click at [209, 49] on icon at bounding box center [210, 49] width 5 height 5
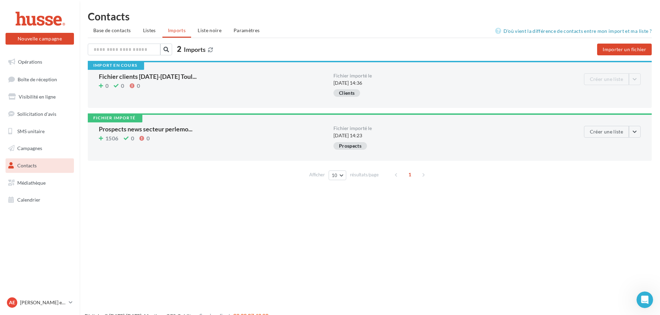
click at [209, 49] on icon at bounding box center [210, 49] width 5 height 5
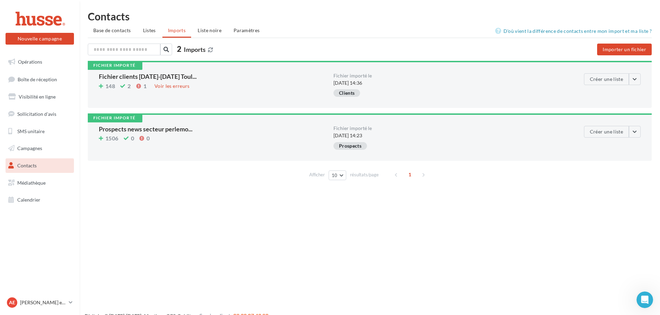
click at [209, 49] on icon at bounding box center [210, 49] width 5 height 5
click at [169, 87] on div "Voir les erreurs" at bounding box center [172, 86] width 41 height 8
click at [122, 86] on icon at bounding box center [122, 86] width 5 height 0
click at [123, 31] on span "Base de contacts" at bounding box center [112, 30] width 38 height 6
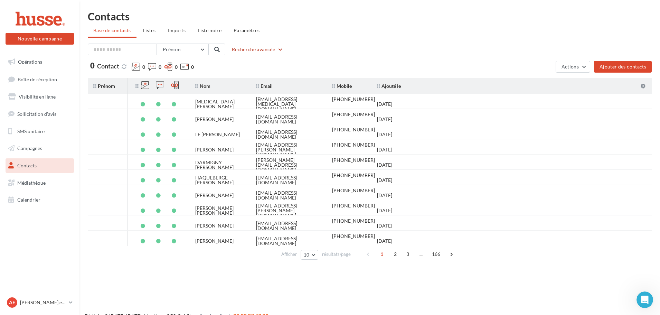
click at [240, 51] on button "Recherche avancée" at bounding box center [257, 49] width 57 height 8
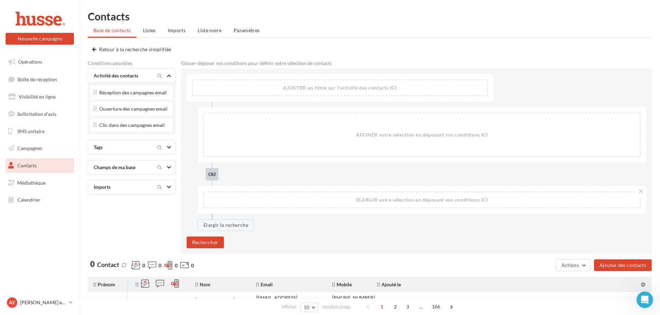
click at [118, 146] on div "Tags" at bounding box center [120, 147] width 58 height 7
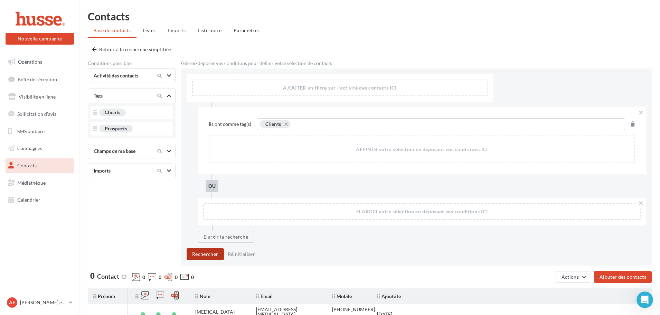
click at [202, 250] on button "Rechercher" at bounding box center [205, 254] width 37 height 12
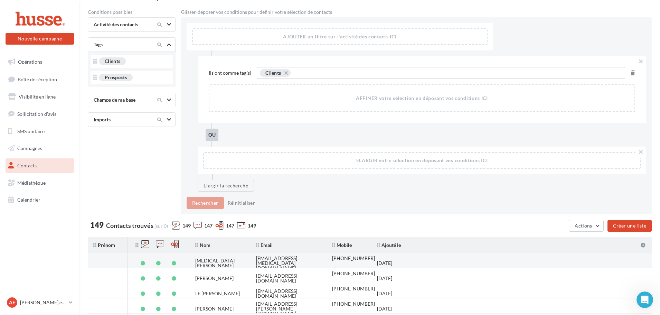
scroll to position [173, 0]
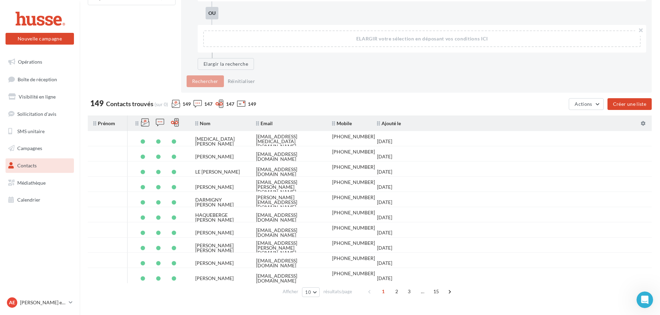
click at [589, 102] on span "Actions" at bounding box center [583, 104] width 17 height 6
click at [560, 154] on button "Supprimer la sélection" at bounding box center [569, 156] width 70 height 18
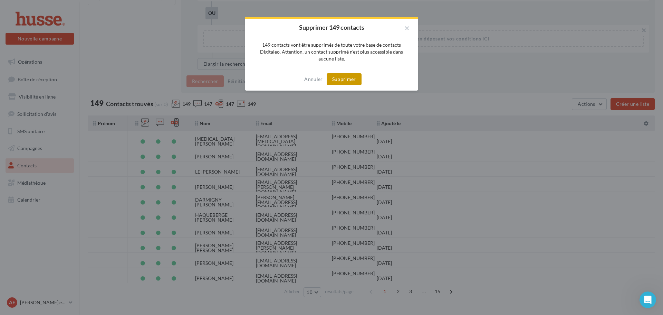
click at [344, 75] on button "Supprimer" at bounding box center [344, 79] width 35 height 12
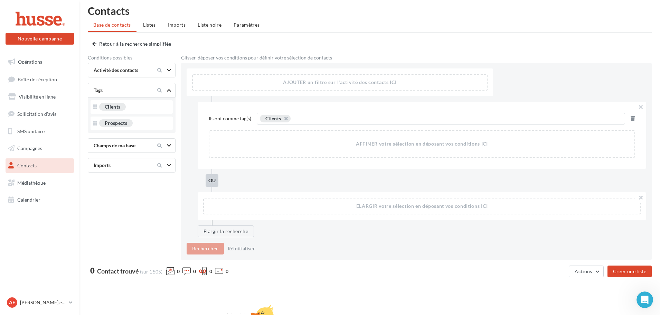
scroll to position [0, 0]
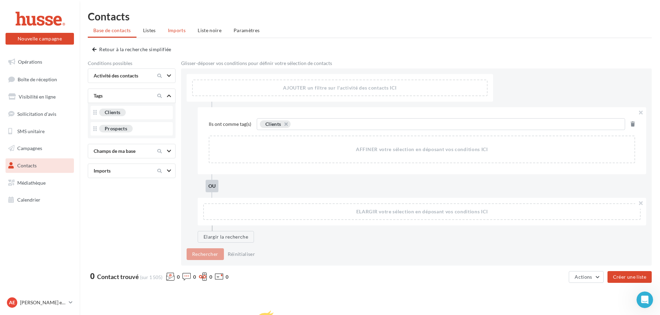
click at [175, 29] on span "Imports" at bounding box center [177, 30] width 18 height 6
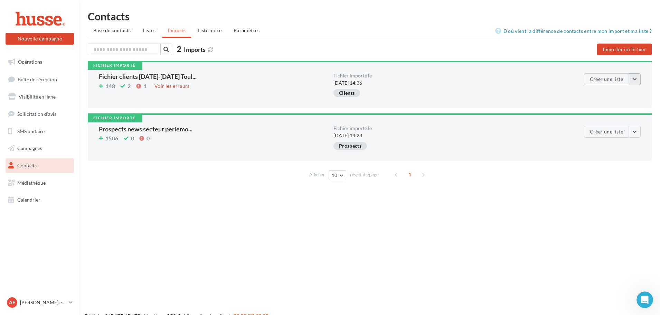
click at [631, 82] on button "button" at bounding box center [635, 79] width 12 height 12
click at [609, 128] on button "Supprimer de l'historique" at bounding box center [622, 131] width 77 height 18
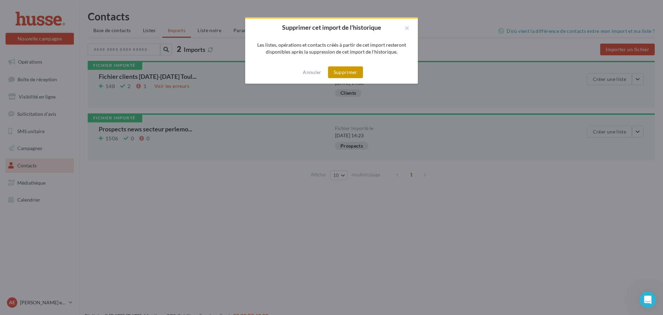
click at [344, 72] on button "Supprimer" at bounding box center [345, 72] width 35 height 12
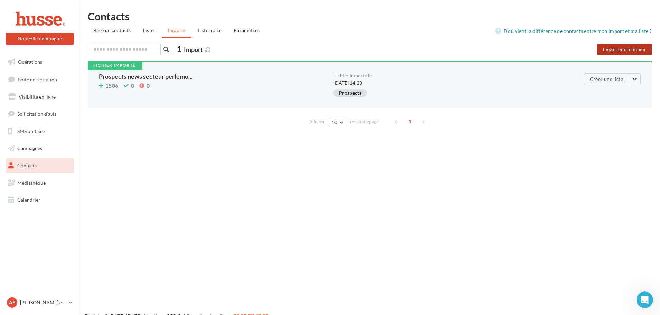
click at [612, 47] on button "Importer un fichier" at bounding box center [624, 50] width 55 height 12
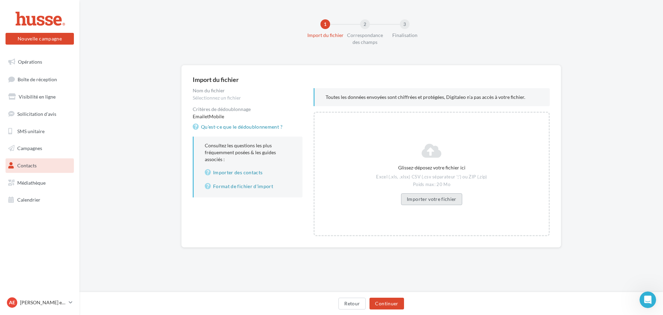
click at [425, 194] on button "Importer votre fichier" at bounding box center [432, 199] width 62 height 12
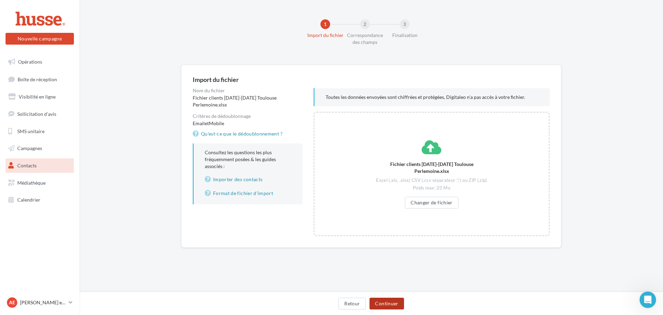
click at [393, 306] on button "Continuer" at bounding box center [387, 304] width 34 height 12
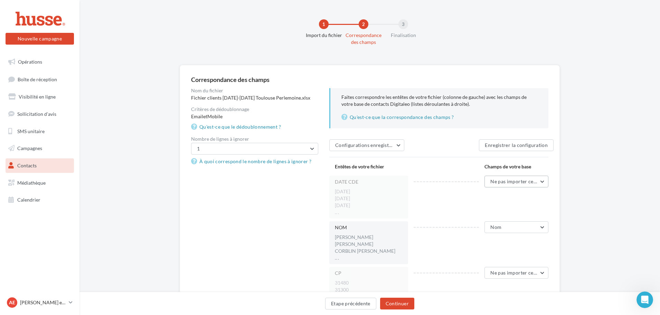
click at [498, 185] on button "Ne pas importer cette colonne" at bounding box center [516, 182] width 64 height 12
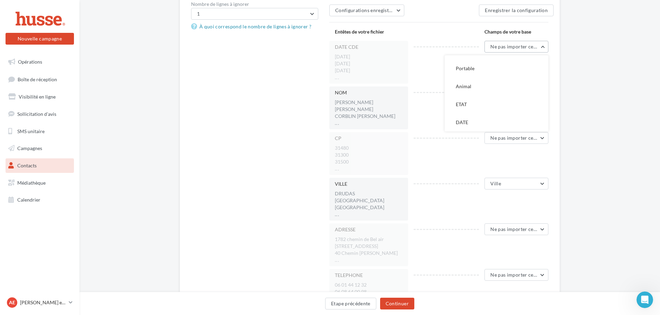
scroll to position [138, 0]
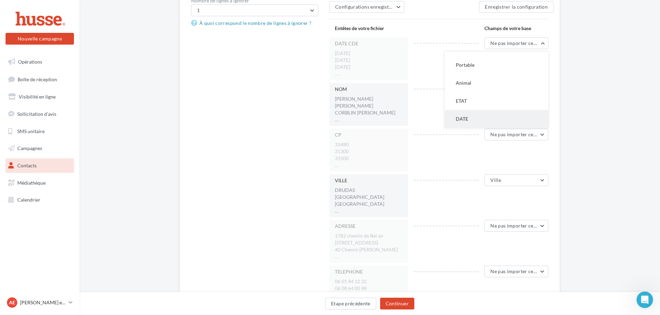
click at [469, 122] on button "DATE" at bounding box center [497, 119] width 104 height 18
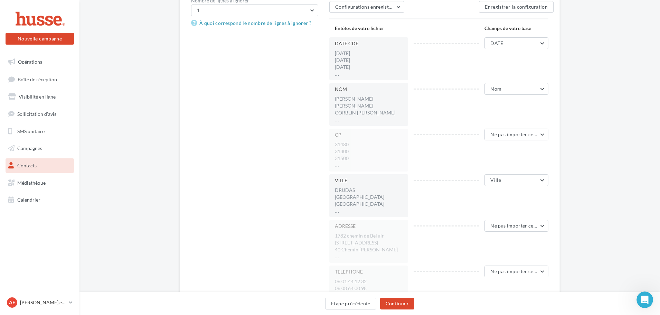
click at [519, 142] on div "CP 31480 31300 31500 ... Ne pas importer cette colonne Ne pas importer cette co…" at bounding box center [441, 150] width 225 height 43
click at [509, 132] on span "Ne pas importer cette colonne" at bounding box center [524, 134] width 68 height 6
click at [481, 192] on span "Code postal" at bounding box center [469, 193] width 26 height 6
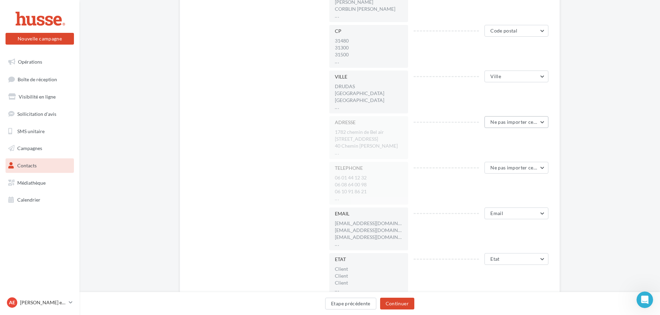
click at [508, 117] on button "Ne pas importer cette colonne" at bounding box center [516, 122] width 64 height 12
click at [481, 176] on button "Adresse 1" at bounding box center [497, 180] width 104 height 18
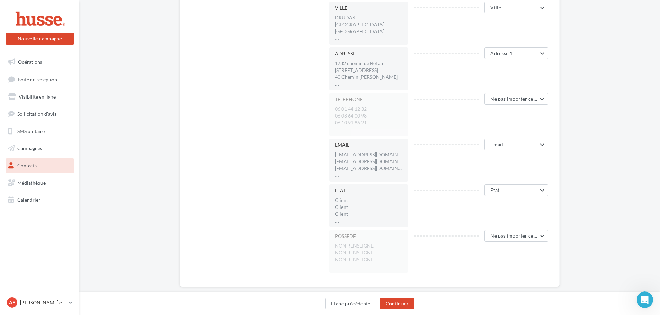
scroll to position [311, 0]
click at [499, 100] on span "Ne pas importer cette colonne" at bounding box center [524, 98] width 68 height 6
click at [479, 148] on button "Mobile" at bounding box center [497, 155] width 104 height 18
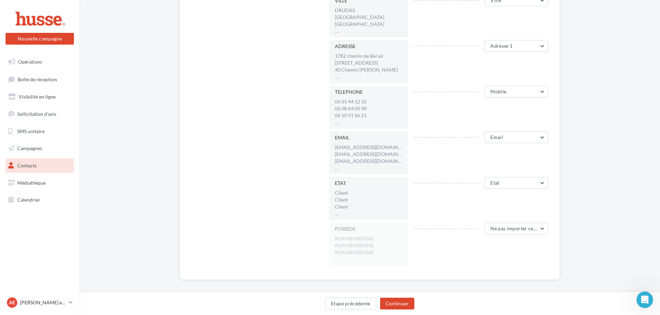
scroll to position [323, 0]
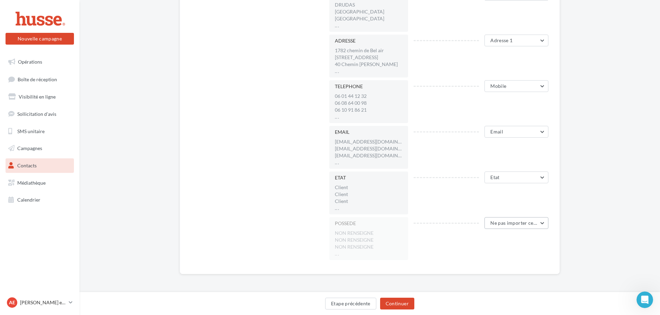
click at [498, 224] on span "Ne pas importer cette colonne" at bounding box center [524, 223] width 68 height 6
click at [471, 174] on button "Animal" at bounding box center [497, 170] width 104 height 18
click at [496, 178] on span "Etat" at bounding box center [494, 177] width 9 height 6
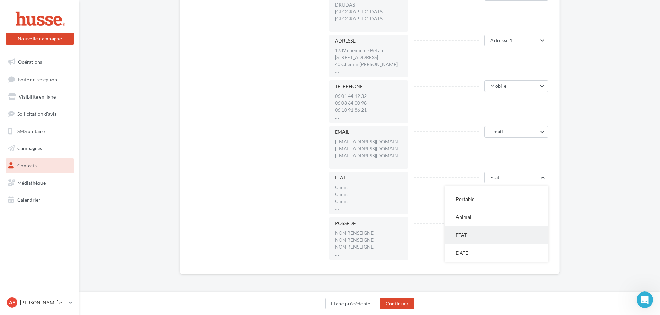
click at [475, 241] on button "ETAT" at bounding box center [497, 235] width 104 height 18
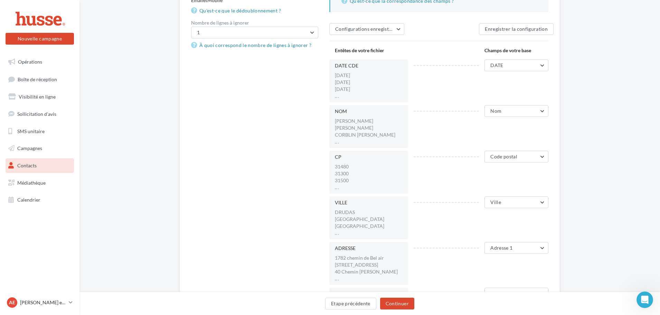
scroll to position [82, 0]
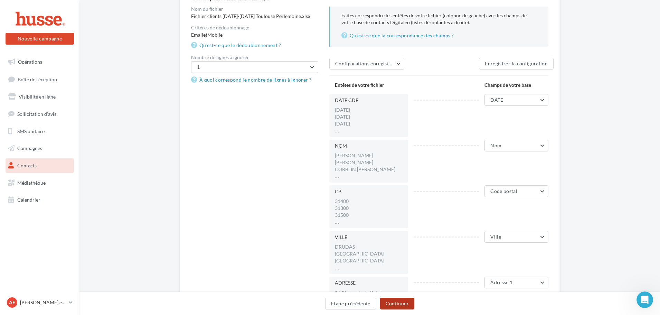
click at [406, 302] on button "Continuer" at bounding box center [397, 304] width 34 height 12
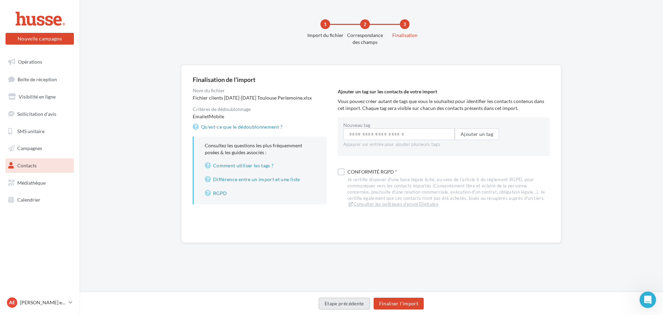
click at [349, 305] on button "Etape précédente" at bounding box center [344, 304] width 51 height 12
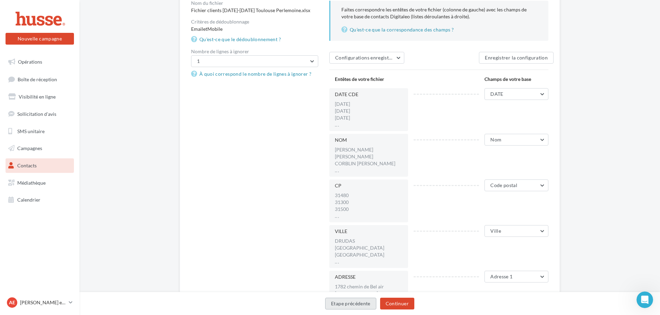
scroll to position [104, 0]
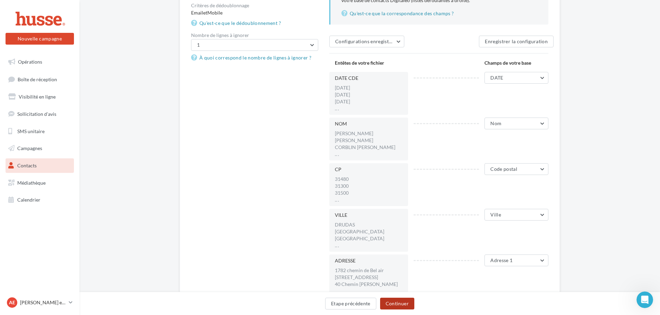
click at [403, 304] on button "Continuer" at bounding box center [397, 304] width 34 height 12
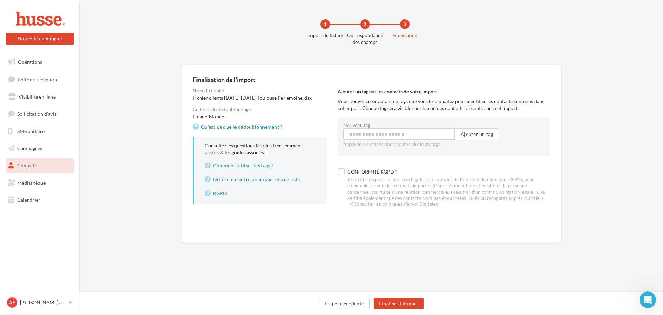
click at [369, 138] on input "Nouveau tag" at bounding box center [399, 134] width 112 height 12
click at [371, 154] on button "Clients" at bounding box center [399, 152] width 112 height 18
click at [352, 171] on div "Conformité RGPD *" at bounding box center [449, 174] width 202 height 10
click at [403, 301] on button "Finaliser l'import" at bounding box center [399, 304] width 50 height 12
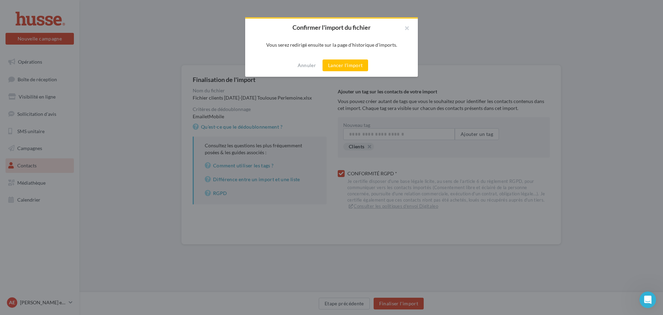
click at [353, 63] on button "Lancer l'import" at bounding box center [346, 65] width 46 height 12
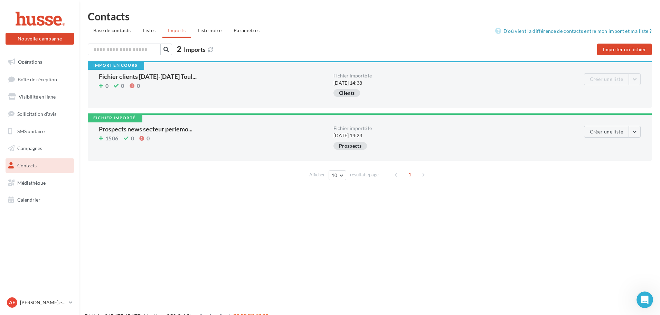
click at [417, 229] on div "Nouvelle campagne Nouvelle campagne Opérations Boîte de réception Visibilité en…" at bounding box center [330, 168] width 660 height 315
click at [201, 47] on span "Imports" at bounding box center [195, 50] width 22 height 8
click at [209, 54] on div "2 Imports" at bounding box center [291, 50] width 407 height 13
click at [209, 51] on icon at bounding box center [210, 49] width 5 height 5
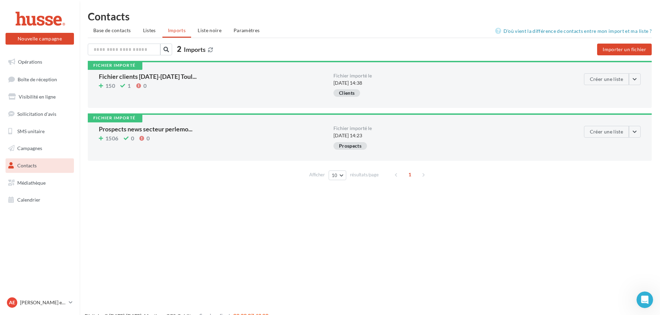
click at [209, 51] on icon at bounding box center [210, 49] width 5 height 5
click at [130, 28] on span "Base de contacts" at bounding box center [112, 30] width 38 height 6
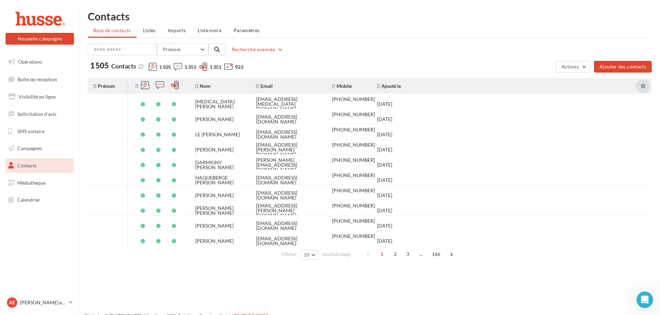
click at [645, 85] on icon at bounding box center [643, 86] width 5 height 5
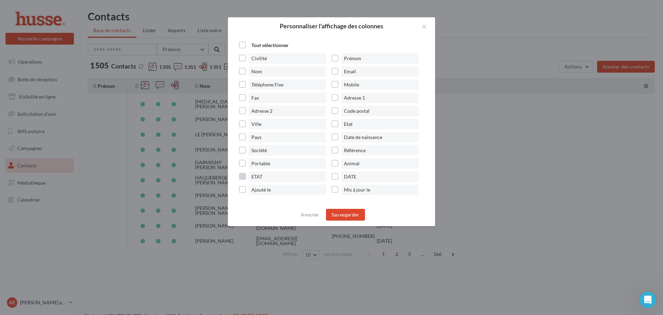
click at [242, 178] on label "ETAT" at bounding box center [285, 176] width 93 height 10
click at [336, 166] on label "Animal" at bounding box center [378, 163] width 93 height 10
click at [339, 211] on button "Sauvegarder" at bounding box center [345, 215] width 39 height 12
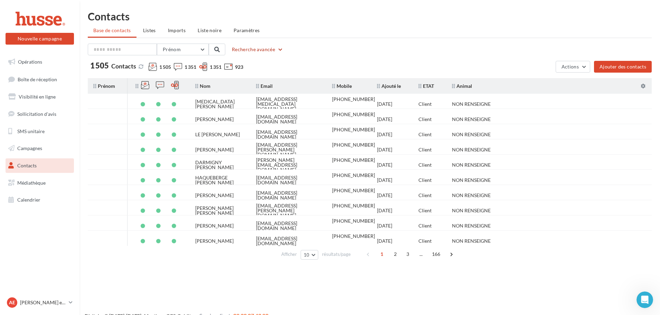
click at [261, 51] on button "Recherche avancée" at bounding box center [257, 49] width 57 height 8
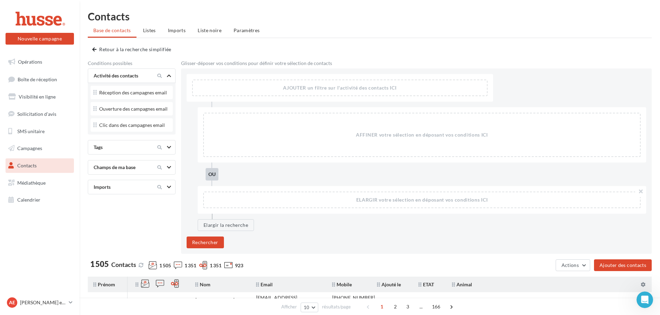
click at [129, 166] on div "Champs de ma base" at bounding box center [120, 167] width 58 height 7
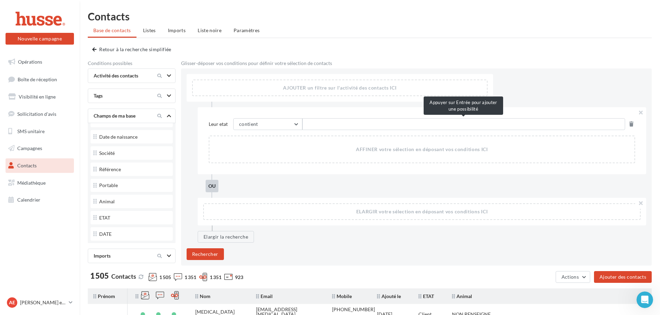
scroll to position [206, 0]
click at [348, 126] on input "text" at bounding box center [463, 124] width 323 height 12
type input "******"
type input "********"
click at [201, 254] on button "Rechercher" at bounding box center [205, 254] width 37 height 12
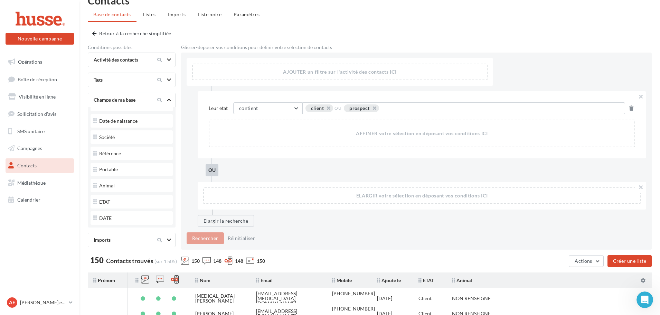
scroll to position [15, 0]
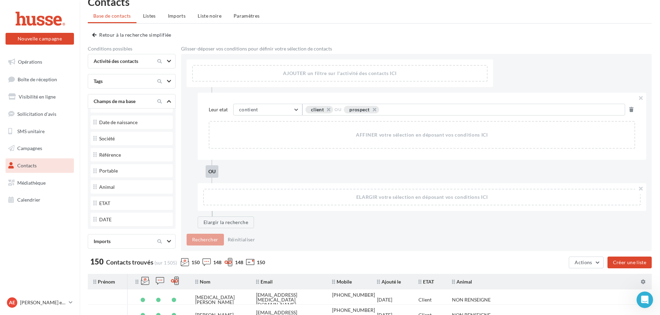
click at [336, 108] on span "OU" at bounding box center [337, 110] width 7 height 6
click at [344, 123] on div "Leur etat contient contient commence par est égal à est différent de est défini…" at bounding box center [422, 126] width 449 height 67
click at [371, 111] on button "button" at bounding box center [371, 111] width 0 height 0
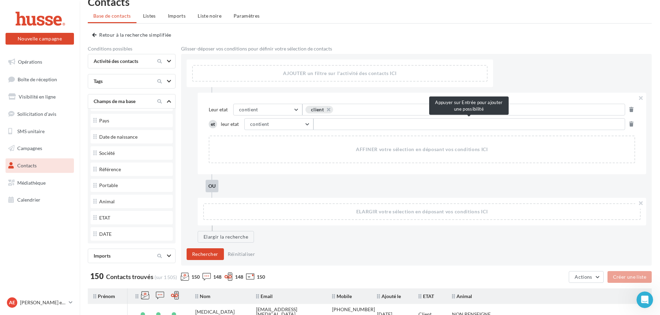
scroll to position [192, 0]
click at [322, 122] on input "text" at bounding box center [469, 124] width 312 height 12
type input "********"
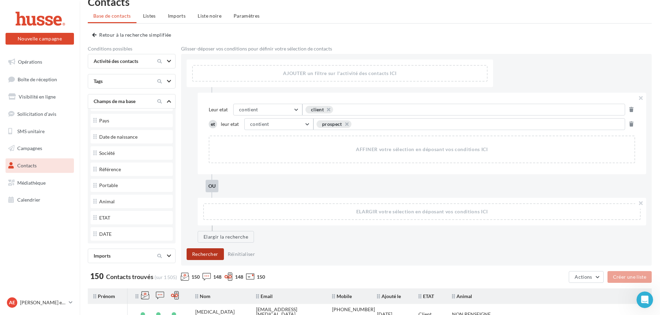
click at [195, 255] on button "Rechercher" at bounding box center [205, 254] width 37 height 12
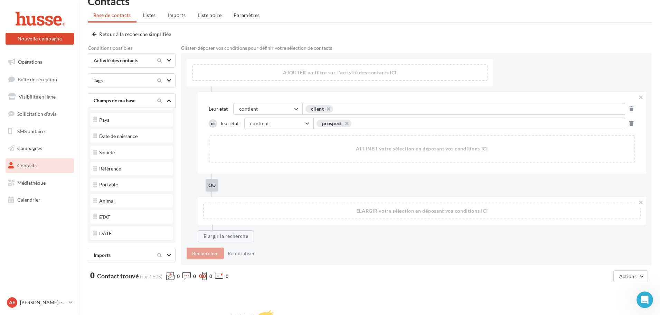
scroll to position [15, 0]
click at [343, 126] on button "button" at bounding box center [343, 126] width 0 height 0
click at [325, 111] on button "button" at bounding box center [325, 111] width 0 height 0
click at [235, 255] on button "Réinitialiser" at bounding box center [241, 254] width 33 height 8
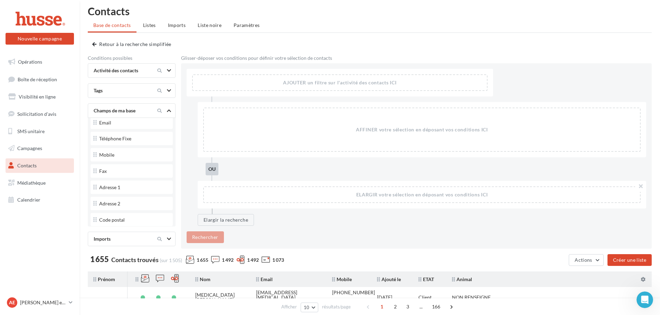
scroll to position [0, 0]
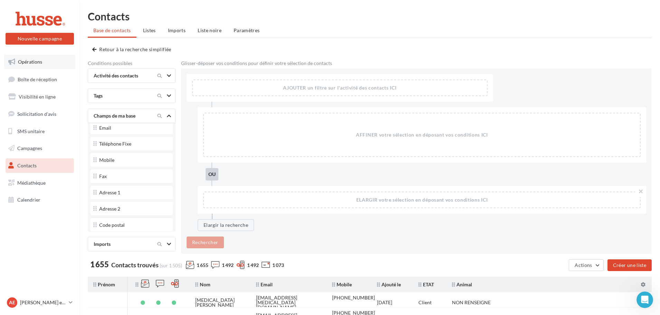
click at [16, 66] on link "Opérations" at bounding box center [39, 62] width 71 height 15
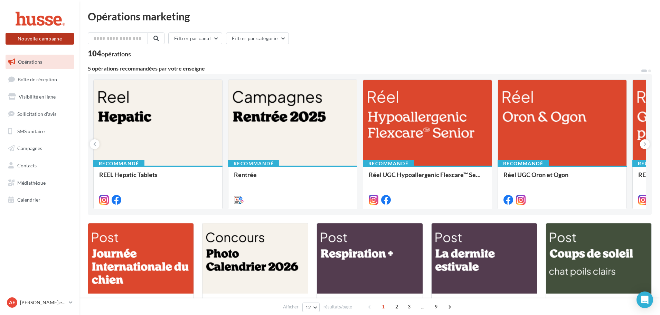
click at [34, 39] on button "Nouvelle campagne" at bounding box center [40, 39] width 68 height 12
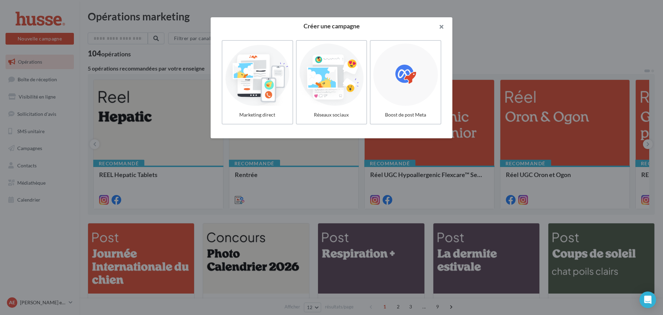
click at [444, 21] on button "button" at bounding box center [439, 27] width 28 height 21
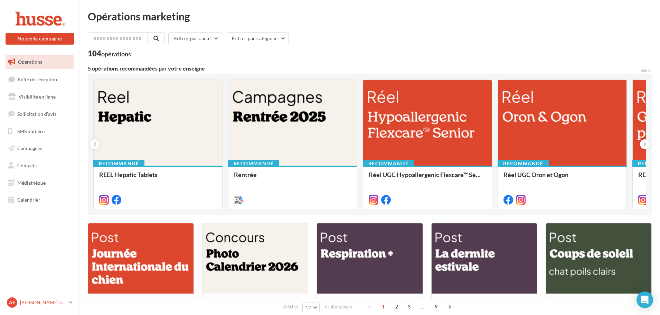
click at [68, 305] on link "Ae Anita et Valentin Perlemoine valentin.p" at bounding box center [40, 302] width 68 height 13
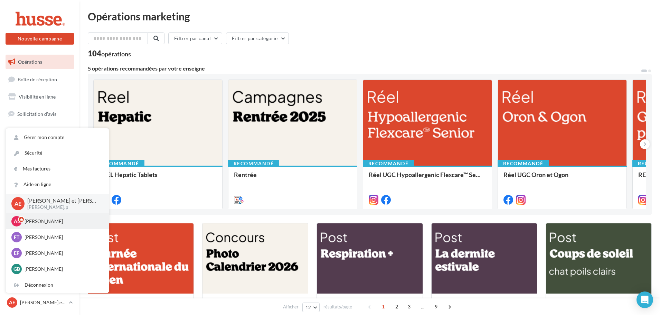
click at [57, 224] on p "Axelle Lavigne" at bounding box center [63, 221] width 76 height 7
